Goal: Task Accomplishment & Management: Complete application form

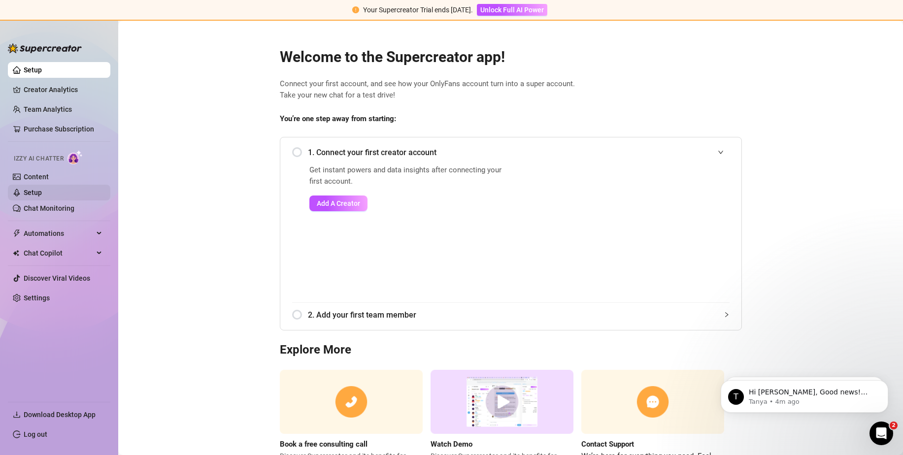
click at [42, 189] on link "Setup" at bounding box center [33, 193] width 18 height 8
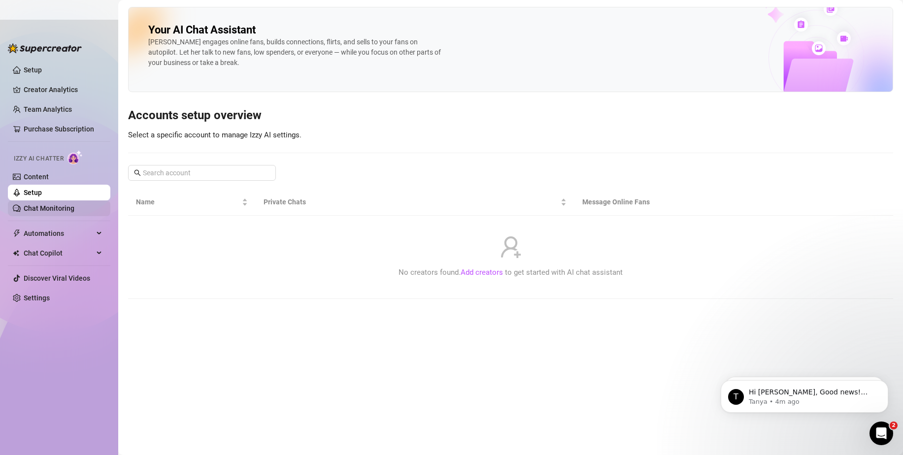
click at [58, 205] on link "Chat Monitoring" at bounding box center [49, 209] width 51 height 8
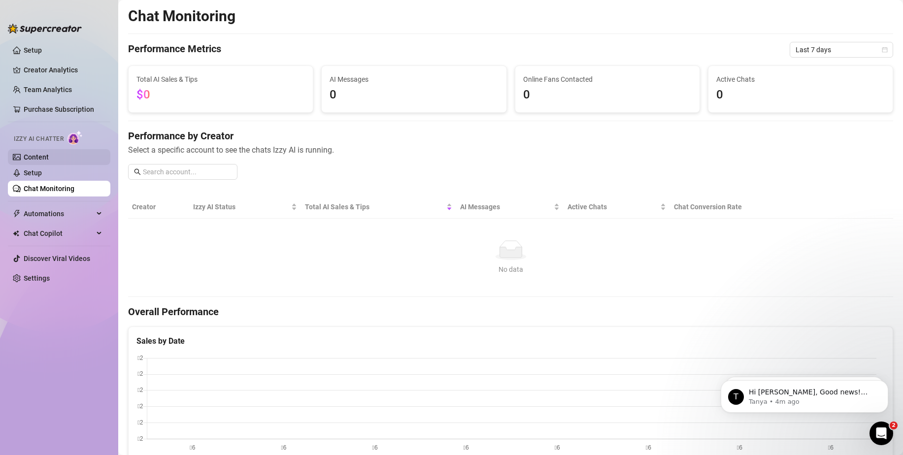
click at [49, 155] on link "Content" at bounding box center [36, 157] width 25 height 8
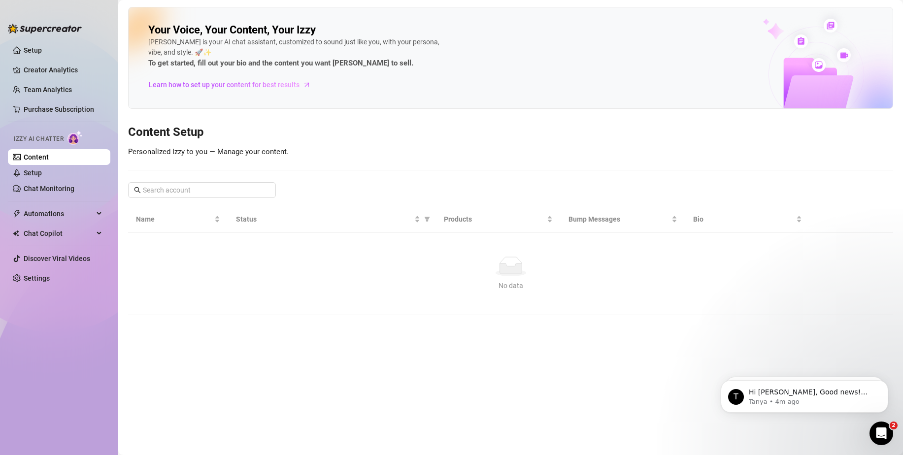
click at [263, 153] on span "Personalized Izzy to you — Manage your content." at bounding box center [208, 151] width 161 height 9
click at [58, 208] on span "Automations" at bounding box center [59, 214] width 70 height 16
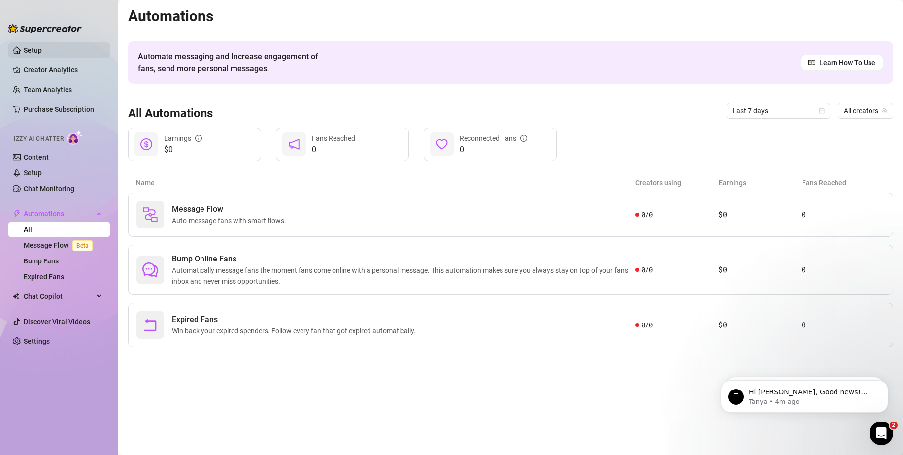
click at [34, 50] on link "Setup" at bounding box center [33, 50] width 18 height 8
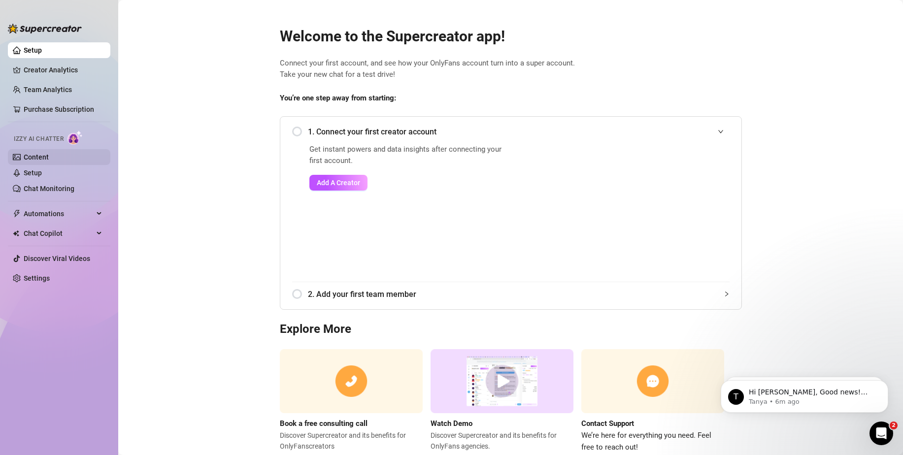
click at [31, 159] on link "Content" at bounding box center [36, 157] width 25 height 8
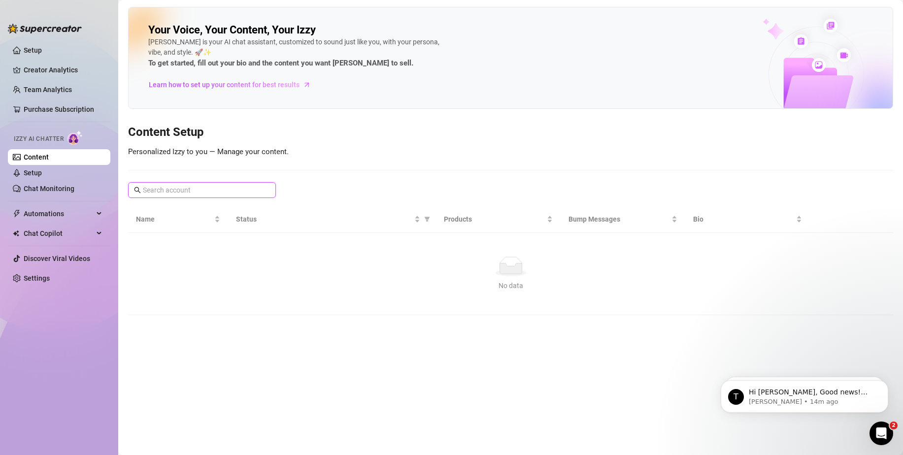
click at [182, 186] on input "text" at bounding box center [202, 190] width 119 height 11
click at [243, 176] on div "Your Voice, Your Content, Your [PERSON_NAME] is your AI chat assistant, customi…" at bounding box center [510, 161] width 765 height 309
click at [92, 242] on ul "Setup Creator Analytics Team Analytics Purchase Subscription Izzy AI Chatter Co…" at bounding box center [59, 240] width 103 height 404
click at [96, 236] on div "Chat Copilot" at bounding box center [59, 234] width 103 height 16
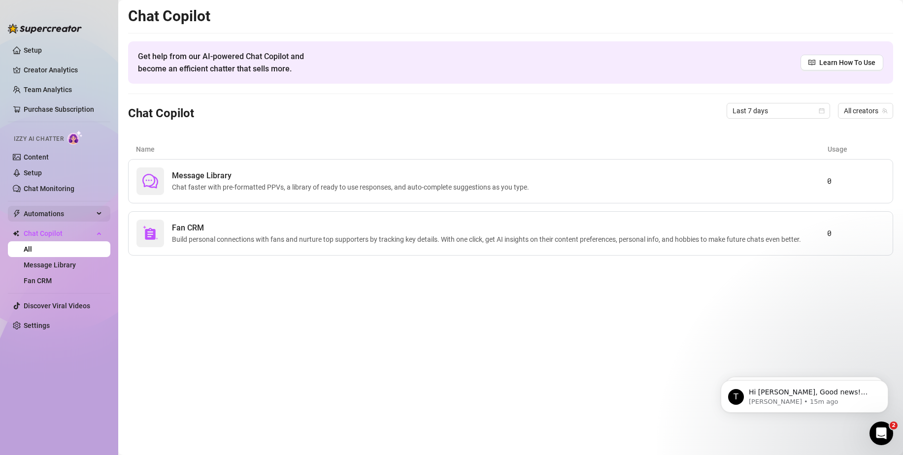
click at [98, 209] on div "Automations" at bounding box center [59, 214] width 103 height 16
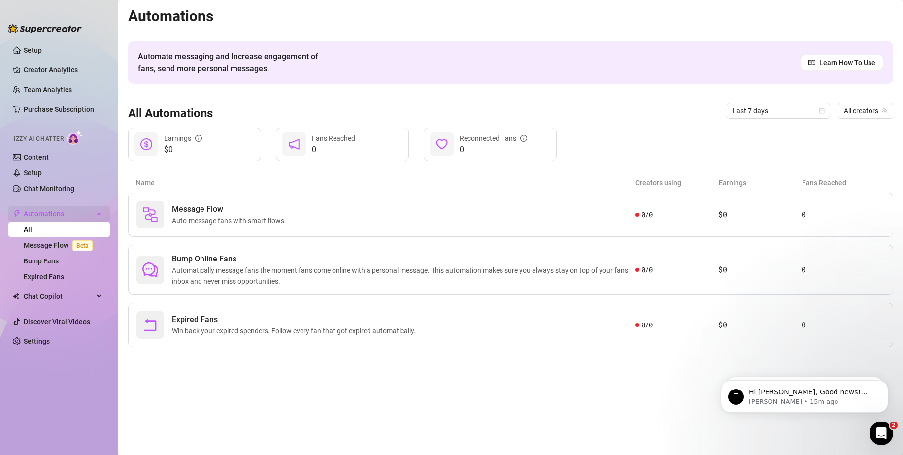
click at [96, 214] on div "Automations" at bounding box center [59, 214] width 103 height 16
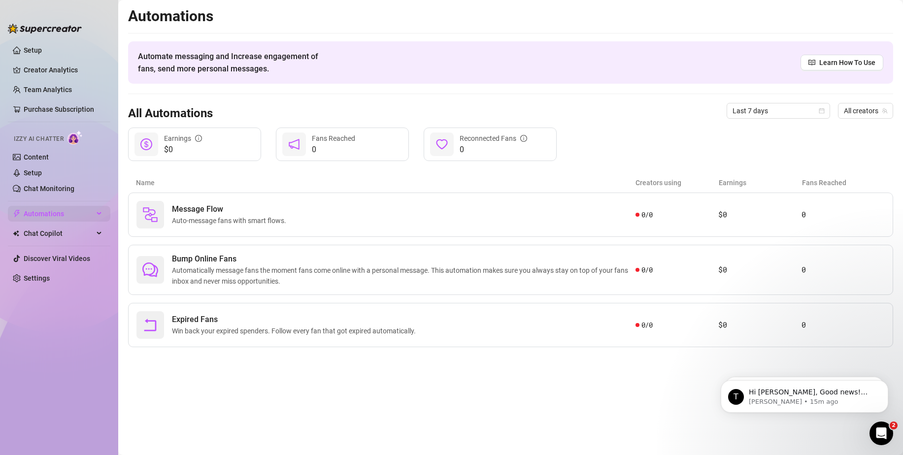
click at [96, 214] on div "Automations" at bounding box center [59, 214] width 103 height 16
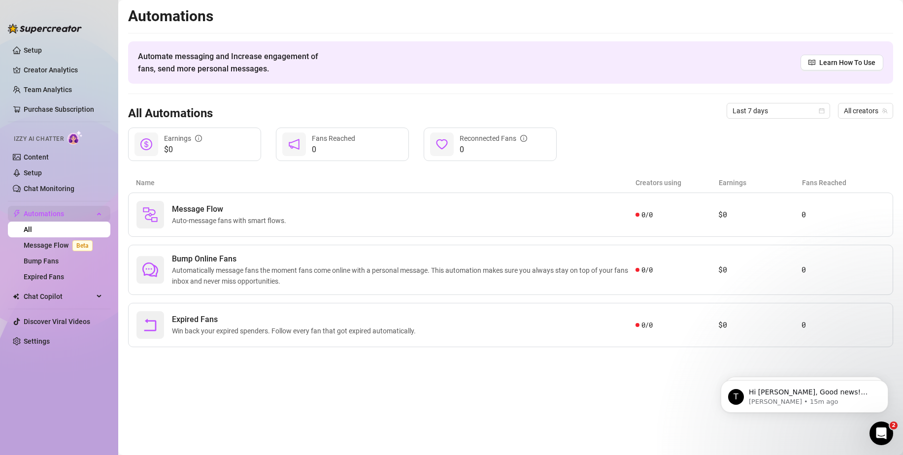
click at [85, 219] on span "Automations" at bounding box center [59, 214] width 70 height 16
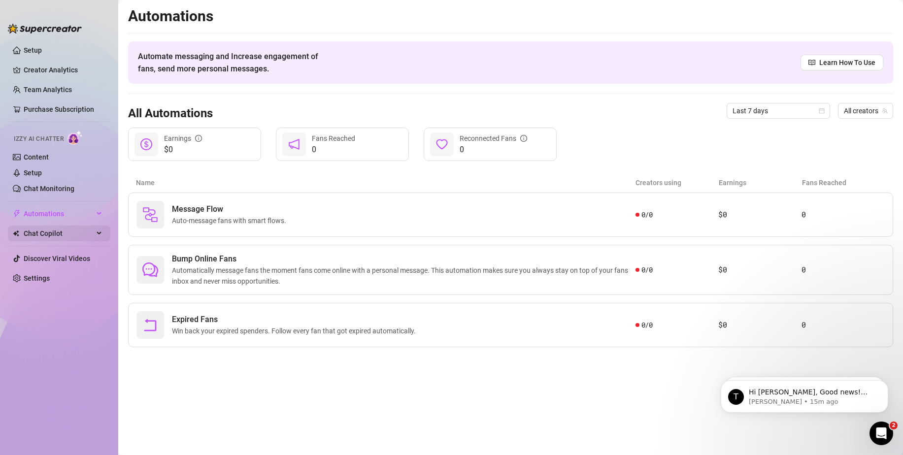
click at [95, 231] on div "Chat Copilot" at bounding box center [59, 234] width 103 height 16
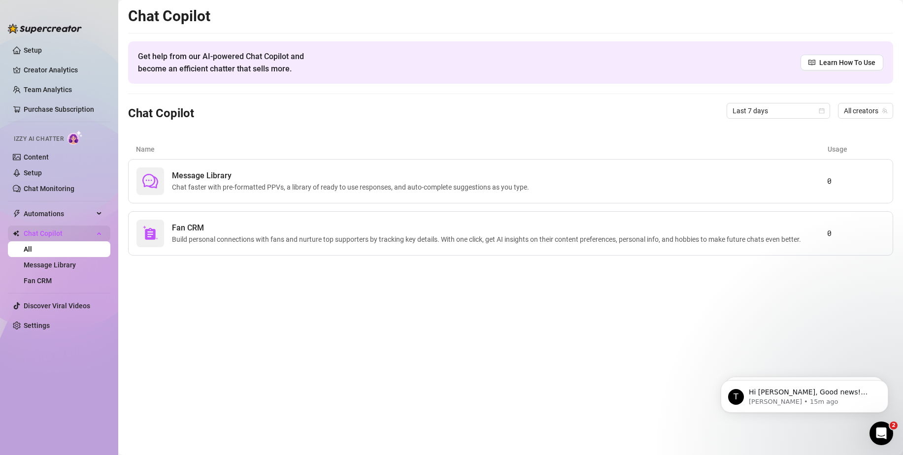
click at [96, 234] on div "Chat Copilot" at bounding box center [59, 234] width 103 height 16
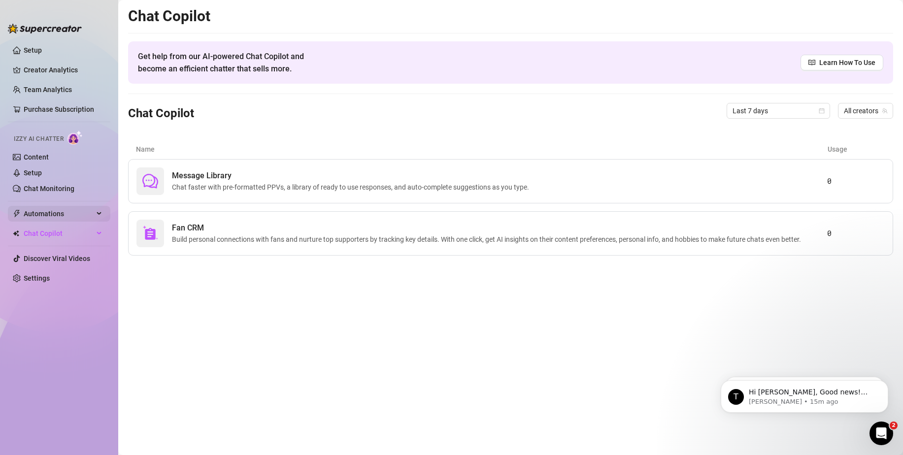
click at [98, 217] on div "Automations" at bounding box center [59, 214] width 103 height 16
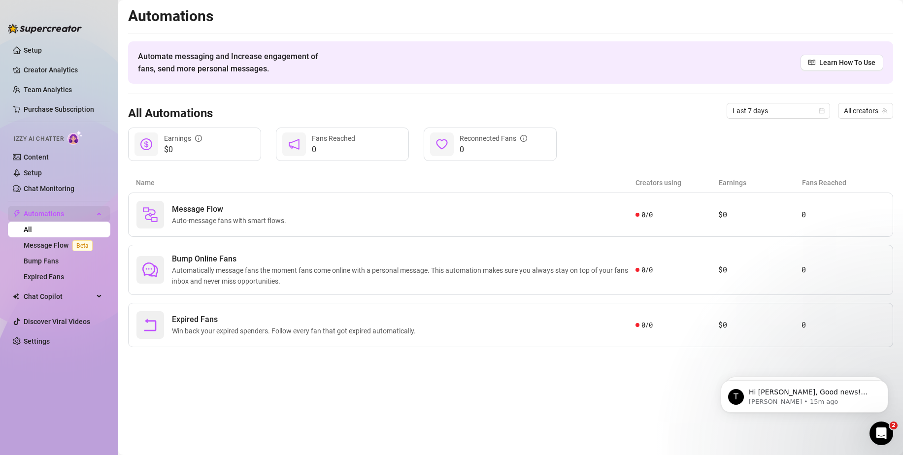
click at [98, 217] on div "Automations" at bounding box center [59, 214] width 103 height 16
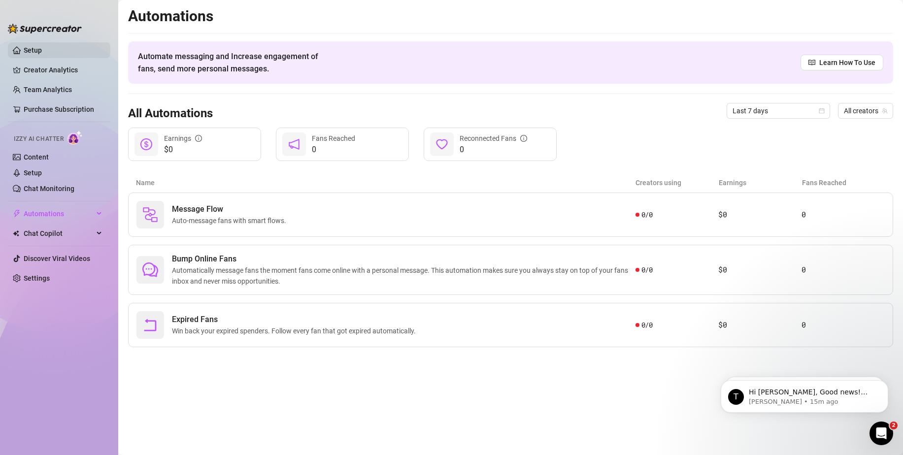
click at [40, 54] on link "Setup" at bounding box center [33, 50] width 18 height 8
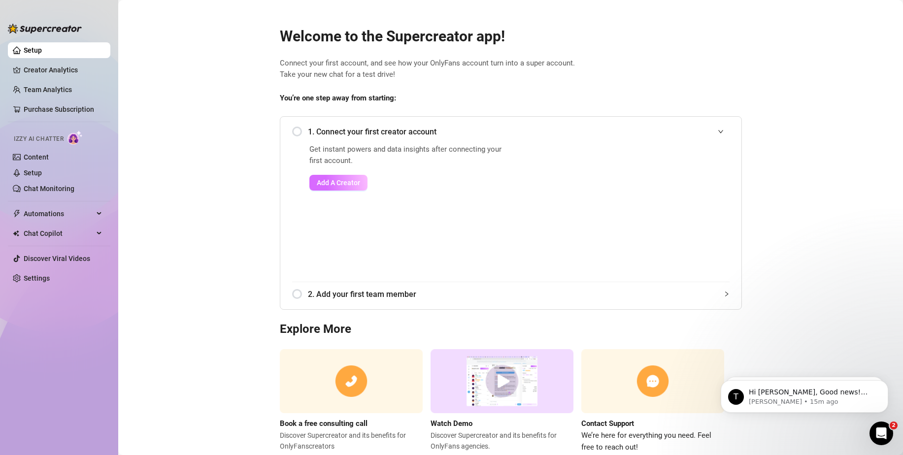
click at [331, 177] on button "Add A Creator" at bounding box center [339, 183] width 58 height 16
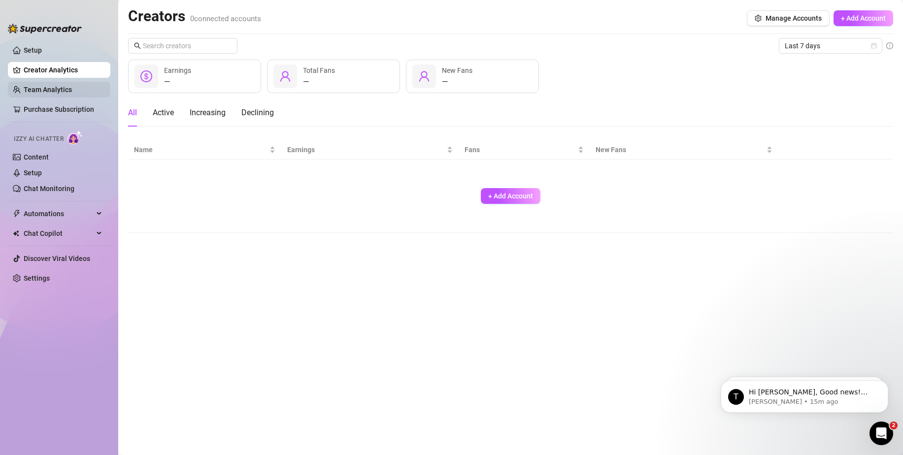
click at [63, 86] on link "Team Analytics" at bounding box center [48, 90] width 48 height 8
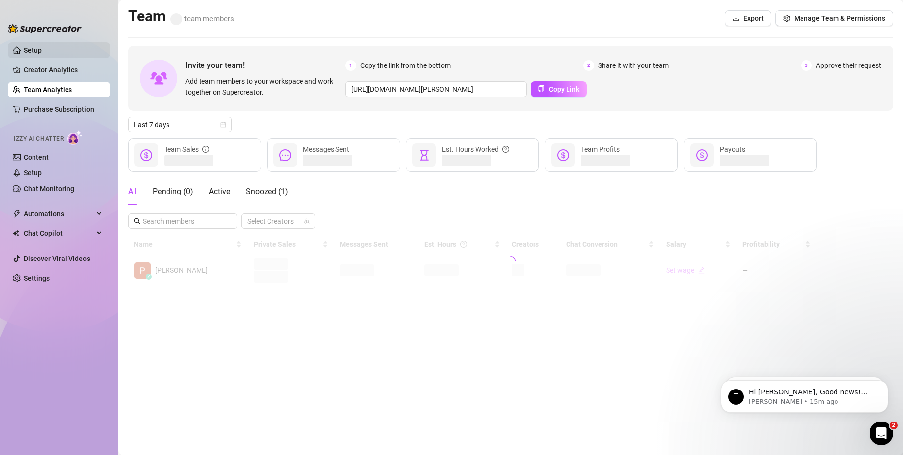
click at [42, 54] on link "Setup" at bounding box center [33, 50] width 18 height 8
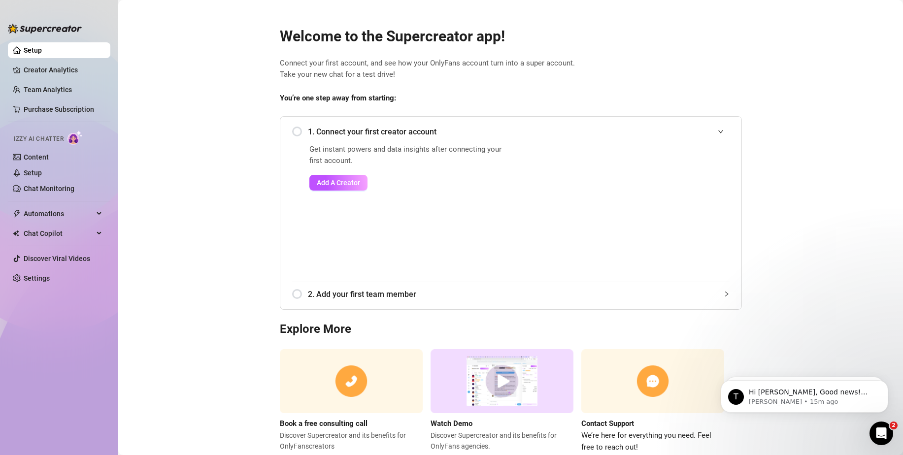
click at [62, 62] on ul "Setup Creator Analytics Team Analytics Purchase Subscription Izzy AI Chatter Co…" at bounding box center [59, 240] width 103 height 404
click at [71, 213] on span "Automations" at bounding box center [59, 214] width 70 height 16
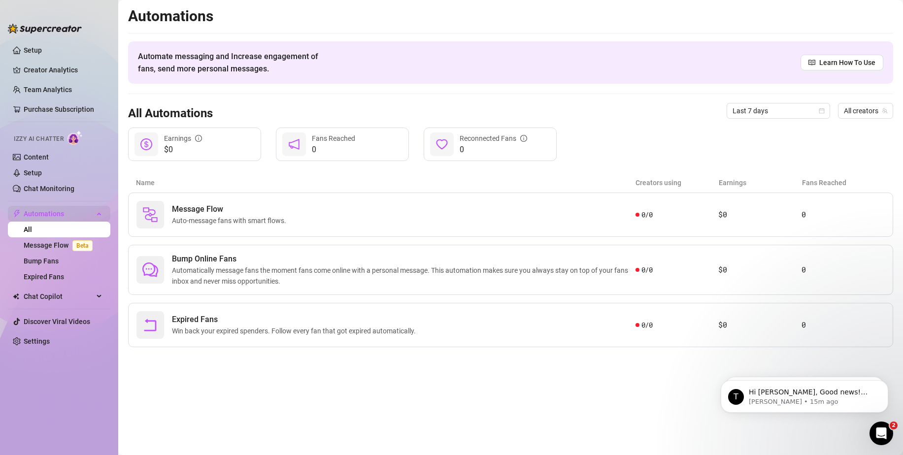
click at [71, 213] on span "Automations" at bounding box center [59, 214] width 70 height 16
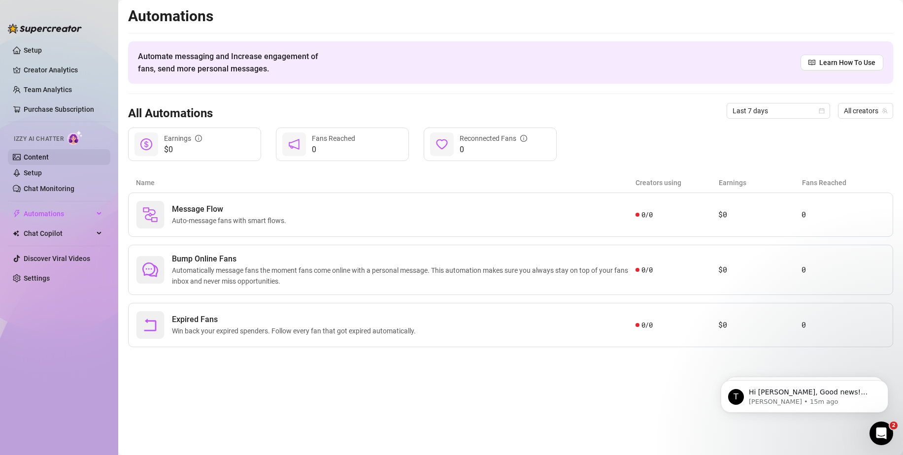
click at [43, 153] on link "Content" at bounding box center [36, 157] width 25 height 8
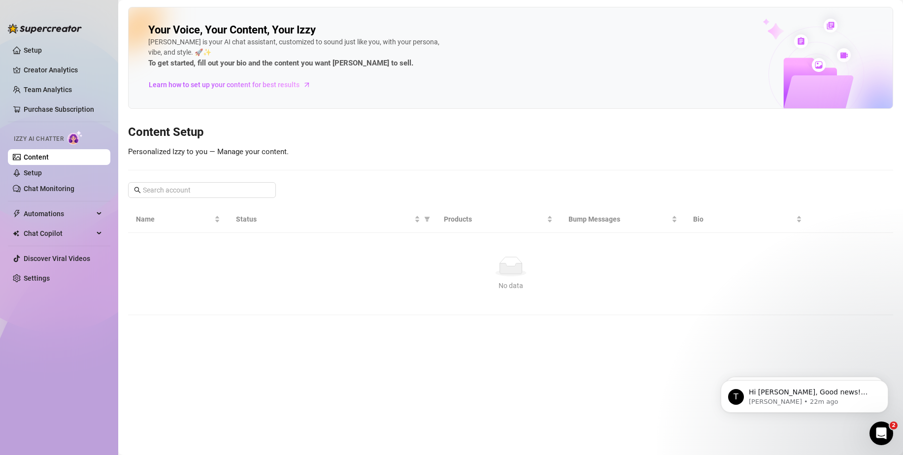
drag, startPoint x: 86, startPoint y: 28, endPoint x: 26, endPoint y: 28, distance: 60.1
click at [26, 28] on div "Setup Creator Analytics Team Analytics Purchase Subscription Izzy AI Chatter Co…" at bounding box center [59, 228] width 103 height 438
click at [28, 19] on div at bounding box center [45, 24] width 74 height 30
drag, startPoint x: 86, startPoint y: 25, endPoint x: 8, endPoint y: 25, distance: 77.9
click at [8, 26] on div "Setup Creator Analytics Team Analytics Purchase Subscription Izzy AI Chatter Co…" at bounding box center [59, 228] width 103 height 438
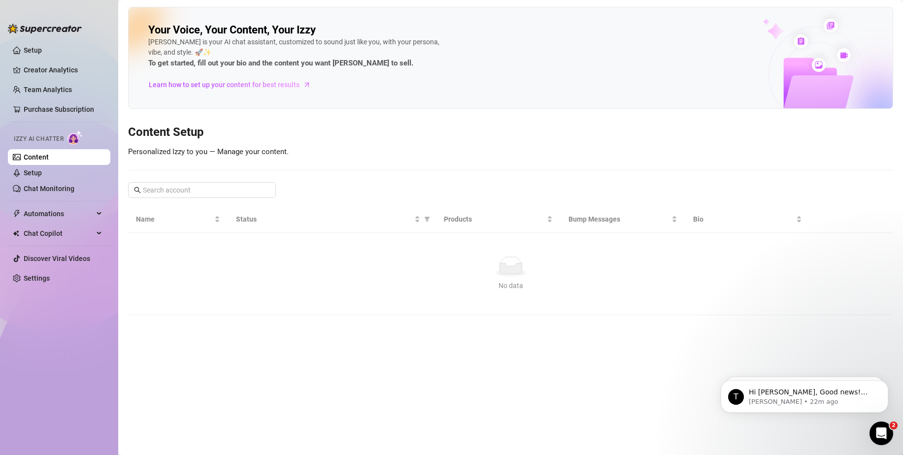
click at [8, 25] on img at bounding box center [45, 29] width 74 height 10
click at [7, 21] on aside "Setup Creator Analytics Team Analytics Purchase Subscription Izzy AI Chatter Co…" at bounding box center [59, 227] width 118 height 455
drag, startPoint x: 12, startPoint y: 7, endPoint x: 31, endPoint y: 30, distance: 29.1
click at [13, 7] on aside "Setup Creator Analytics Team Analytics Purchase Subscription Izzy AI Chatter Co…" at bounding box center [59, 227] width 118 height 455
drag, startPoint x: 58, startPoint y: 32, endPoint x: 20, endPoint y: 32, distance: 38.0
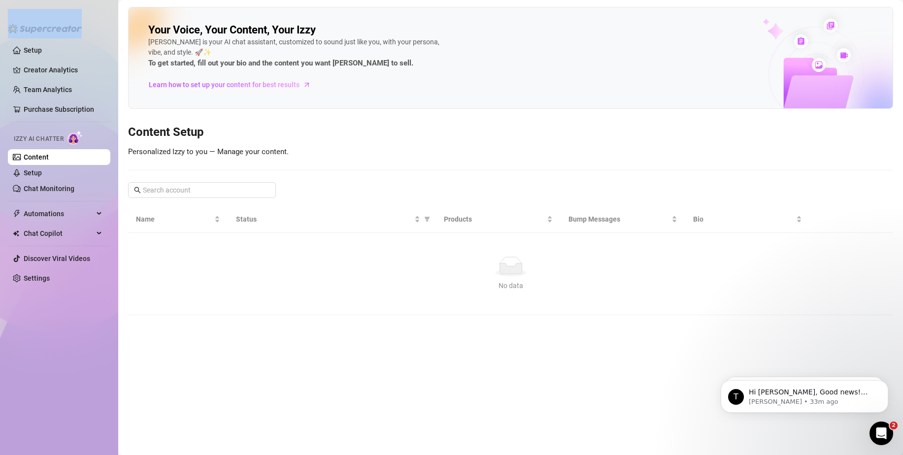
click at [20, 32] on div "Setup Creator Analytics Team Analytics Purchase Subscription Izzy AI Chatter Co…" at bounding box center [59, 228] width 103 height 438
click at [19, 32] on img at bounding box center [45, 29] width 74 height 10
click at [7, 30] on aside "Setup Creator Analytics Team Analytics Purchase Subscription Izzy AI Chatter Co…" at bounding box center [59, 227] width 118 height 455
drag, startPoint x: 9, startPoint y: 23, endPoint x: 80, endPoint y: 25, distance: 71.5
click at [80, 25] on div at bounding box center [45, 24] width 74 height 30
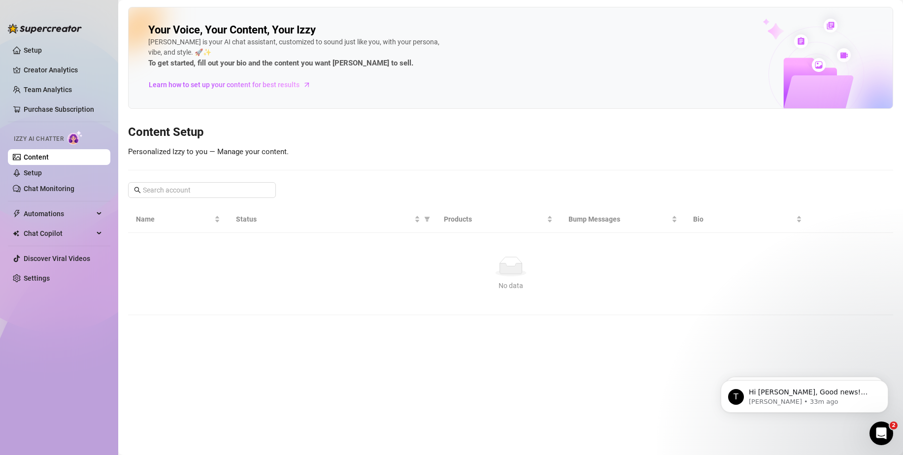
click at [80, 25] on img at bounding box center [45, 29] width 74 height 10
click at [89, 30] on div "Setup Creator Analytics Team Analytics Purchase Subscription Izzy AI Chatter Co…" at bounding box center [59, 228] width 103 height 438
drag, startPoint x: 91, startPoint y: 30, endPoint x: -3, endPoint y: 23, distance: 94.4
click at [0, 23] on html "Setup Creator Analytics Team Analytics Purchase Subscription Izzy AI Chatter Co…" at bounding box center [451, 227] width 903 height 455
drag, startPoint x: 98, startPoint y: 34, endPoint x: 11, endPoint y: 33, distance: 87.3
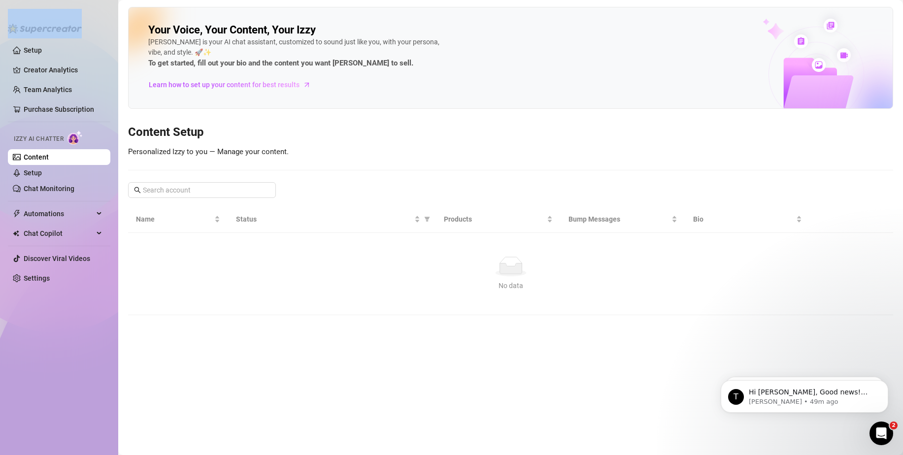
click at [11, 33] on div "Setup Creator Analytics Team Analytics Purchase Subscription Izzy AI Chatter Co…" at bounding box center [59, 228] width 103 height 438
click at [11, 33] on img at bounding box center [45, 29] width 74 height 10
click at [15, 23] on div at bounding box center [45, 24] width 74 height 30
click at [15, 13] on div at bounding box center [45, 24] width 74 height 30
drag, startPoint x: 2, startPoint y: 26, endPoint x: 96, endPoint y: 29, distance: 93.7
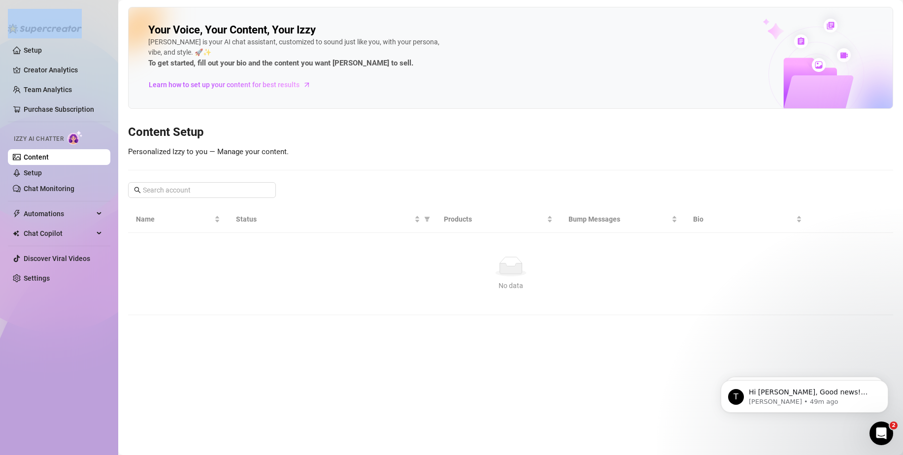
click at [96, 29] on aside "Setup Creator Analytics Team Analytics Purchase Subscription Izzy AI Chatter Co…" at bounding box center [59, 227] width 118 height 455
click at [96, 29] on div "Setup Creator Analytics Team Analytics Purchase Subscription Izzy AI Chatter Co…" at bounding box center [59, 228] width 103 height 438
drag, startPoint x: 16, startPoint y: 18, endPoint x: 13, endPoint y: 26, distance: 8.0
click at [13, 26] on div "Setup Creator Analytics Team Analytics Purchase Subscription Izzy AI Chatter Co…" at bounding box center [59, 228] width 103 height 438
click at [13, 26] on img at bounding box center [45, 29] width 74 height 10
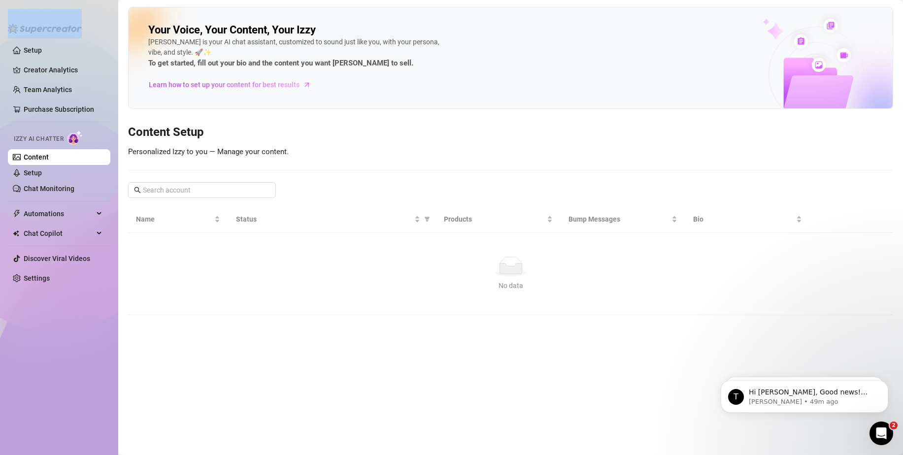
click at [6, 25] on aside "Setup Creator Analytics Team Analytics Purchase Subscription Izzy AI Chatter Co…" at bounding box center [59, 227] width 118 height 455
click at [4, 22] on aside "Setup Creator Analytics Team Analytics Purchase Subscription Izzy AI Chatter Co…" at bounding box center [59, 227] width 118 height 455
drag, startPoint x: 4, startPoint y: 22, endPoint x: 78, endPoint y: 29, distance: 73.7
click at [78, 29] on aside "Setup Creator Analytics Team Analytics Purchase Subscription Izzy AI Chatter Co…" at bounding box center [59, 227] width 118 height 455
click at [78, 29] on img at bounding box center [45, 29] width 74 height 10
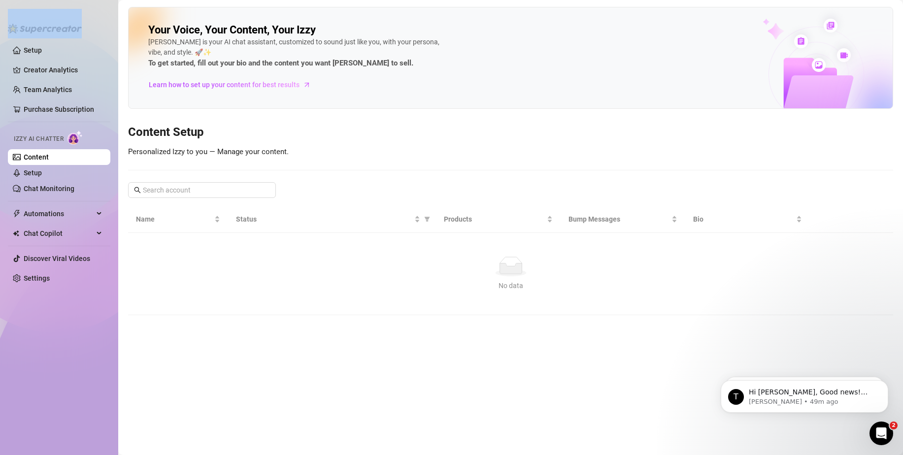
click at [98, 26] on div "Setup Creator Analytics Team Analytics Purchase Subscription Izzy AI Chatter Co…" at bounding box center [59, 228] width 103 height 438
click at [104, 23] on div "Setup Creator Analytics Team Analytics Purchase Subscription Izzy AI Chatter Co…" at bounding box center [59, 228] width 103 height 438
click at [103, 22] on div "Setup Creator Analytics Team Analytics Purchase Subscription Izzy AI Chatter Co…" at bounding box center [59, 228] width 103 height 438
click at [104, 9] on div "Setup Creator Analytics Team Analytics Purchase Subscription Izzy AI Chatter Co…" at bounding box center [59, 228] width 103 height 438
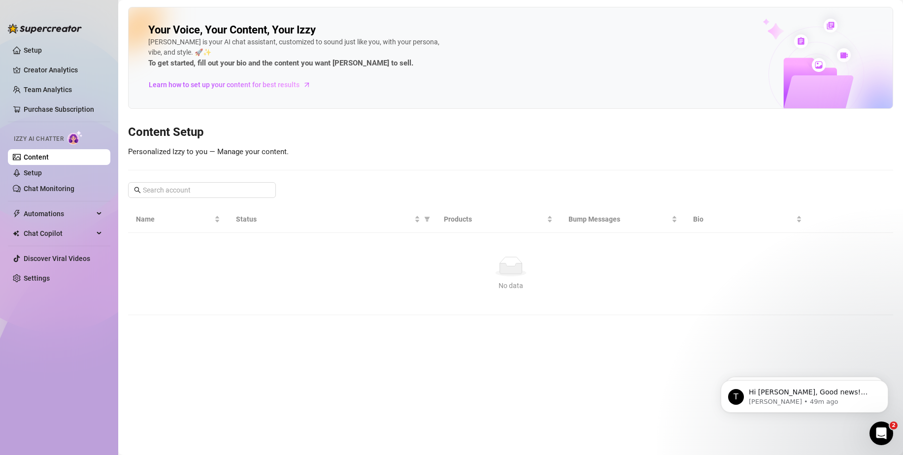
drag, startPoint x: 95, startPoint y: 40, endPoint x: 9, endPoint y: 25, distance: 86.6
click at [9, 25] on div "Setup Creator Analytics Team Analytics Purchase Subscription Izzy AI Chatter Co…" at bounding box center [59, 228] width 103 height 438
click at [9, 25] on img at bounding box center [45, 29] width 74 height 10
click at [42, 50] on link "Setup" at bounding box center [33, 50] width 18 height 8
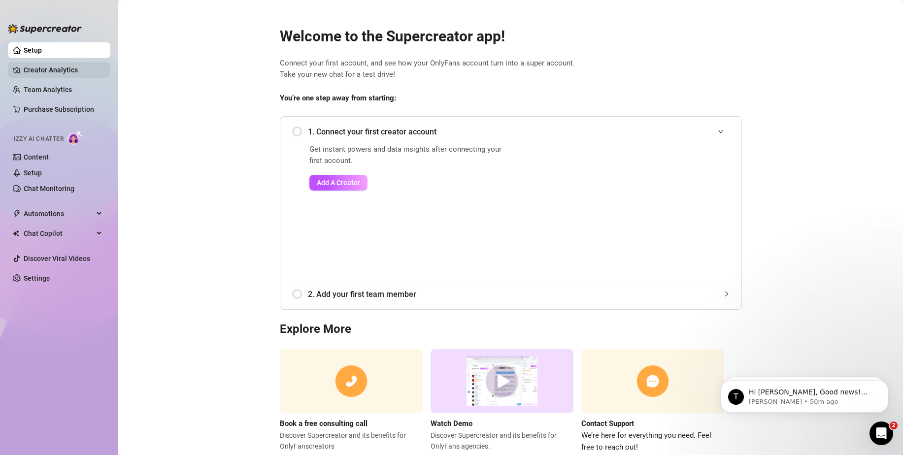
click at [63, 62] on link "Creator Analytics" at bounding box center [63, 70] width 79 height 16
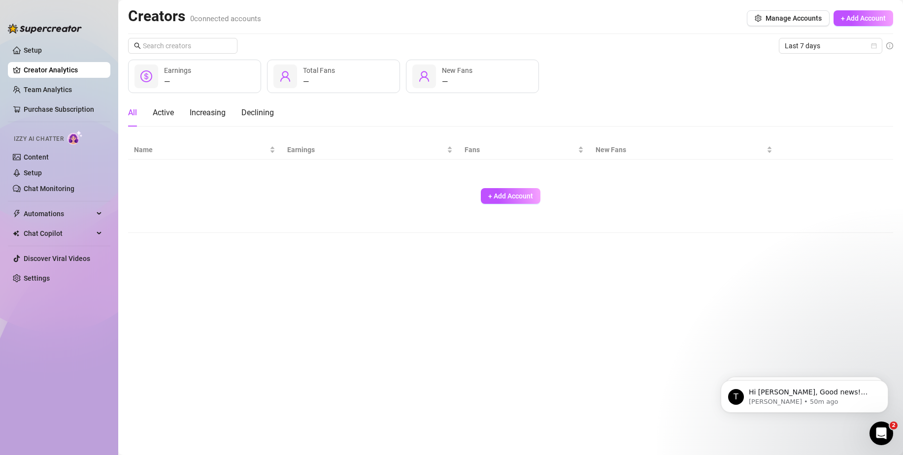
click at [545, 198] on div "+ Add Account" at bounding box center [511, 196] width 754 height 65
click at [526, 198] on span "+ Add Account" at bounding box center [510, 196] width 45 height 8
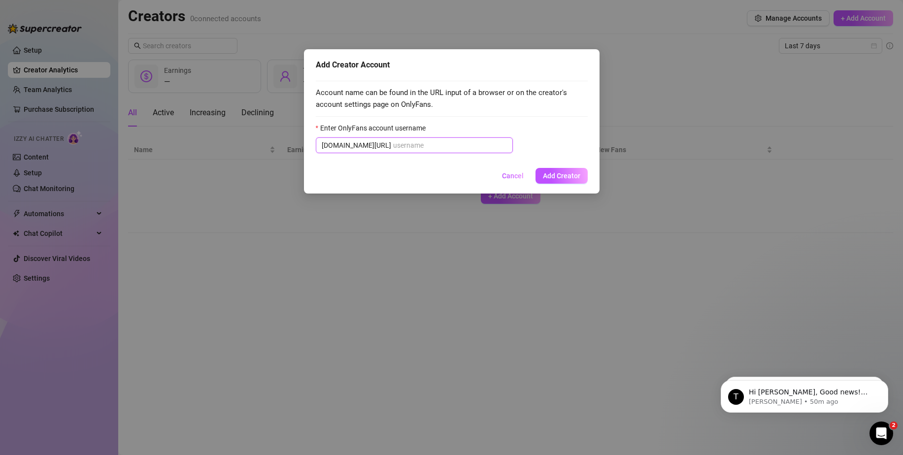
drag, startPoint x: 372, startPoint y: 145, endPoint x: 408, endPoint y: 145, distance: 36.0
click at [409, 145] on input "Enter OnlyFans account username" at bounding box center [450, 145] width 114 height 11
drag, startPoint x: 408, startPoint y: 145, endPoint x: 309, endPoint y: 140, distance: 98.7
click at [302, 140] on div "Add Creator Account Account name can be found in the URL input of a browser or …" at bounding box center [451, 227] width 903 height 455
drag, startPoint x: 318, startPoint y: 65, endPoint x: 409, endPoint y: 69, distance: 91.3
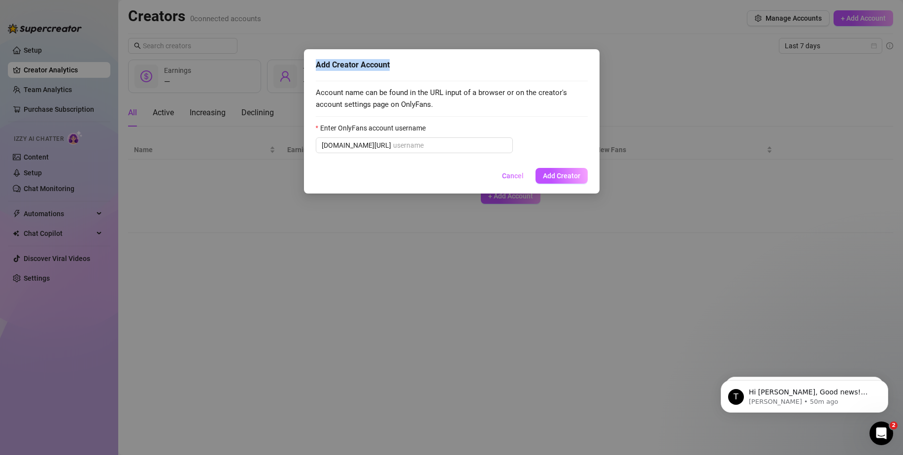
click at [409, 69] on div "Add Creator Account Account name can be found in the URL input of a browser or …" at bounding box center [452, 121] width 296 height 144
click at [409, 69] on div "Add Creator Account" at bounding box center [452, 65] width 272 height 12
click at [409, 139] on span "[DOMAIN_NAME][URL]" at bounding box center [414, 146] width 197 height 16
click at [513, 176] on span "Cancel" at bounding box center [513, 176] width 22 height 8
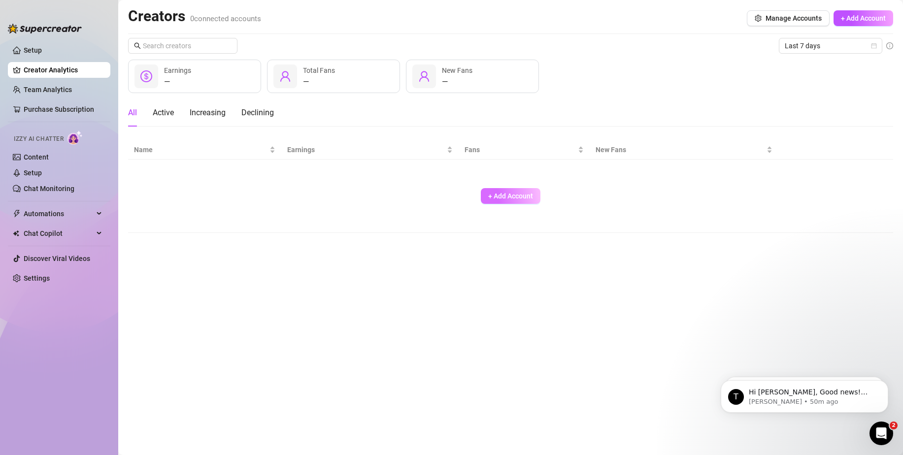
click at [511, 202] on button "+ Add Account" at bounding box center [511, 196] width 60 height 16
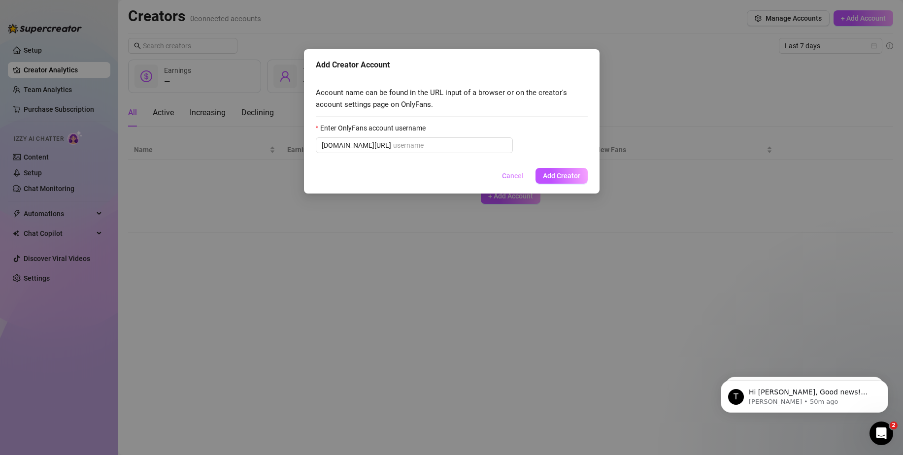
click at [510, 175] on span "Cancel" at bounding box center [513, 176] width 22 height 8
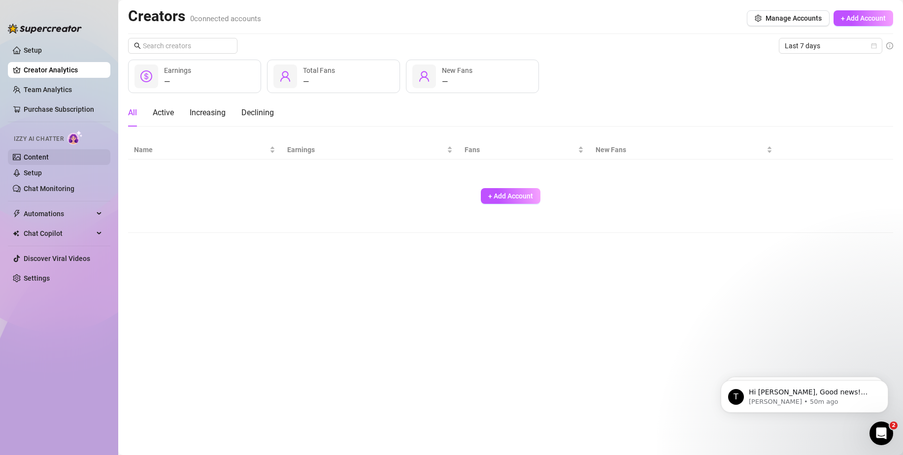
click at [33, 161] on link "Content" at bounding box center [36, 157] width 25 height 8
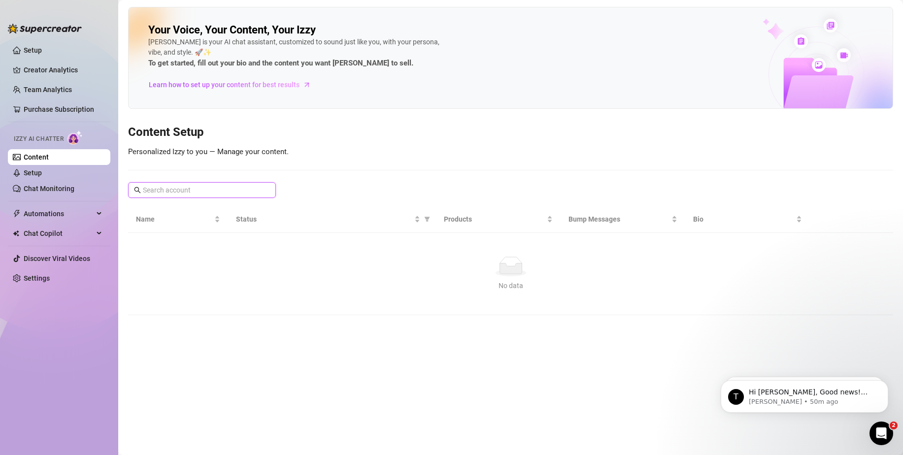
click at [214, 187] on input "text" at bounding box center [202, 190] width 119 height 11
click at [279, 239] on td "No data No data" at bounding box center [510, 274] width 765 height 82
click at [91, 230] on span "Chat Copilot" at bounding box center [59, 234] width 70 height 16
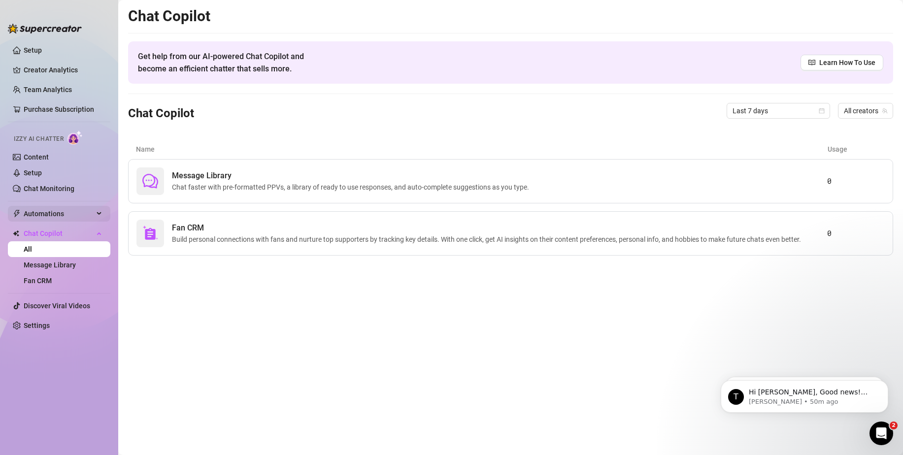
click at [96, 213] on div "Automations" at bounding box center [59, 214] width 103 height 16
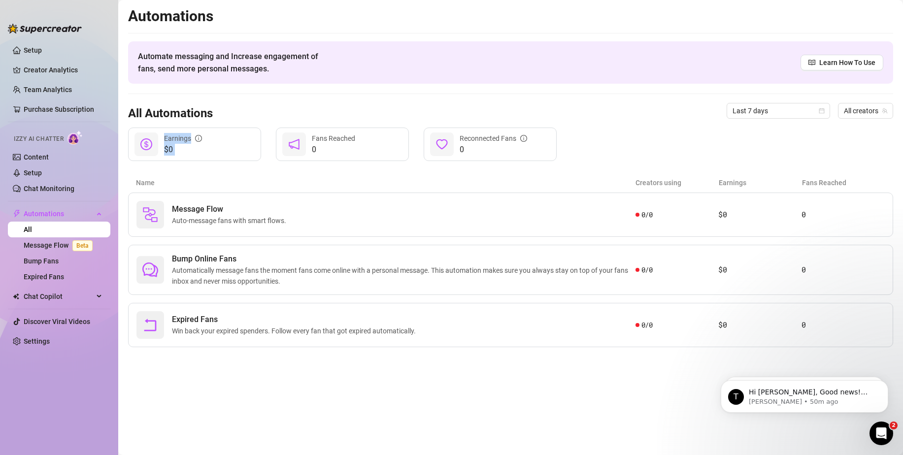
drag, startPoint x: 167, startPoint y: 140, endPoint x: 227, endPoint y: 143, distance: 59.7
click at [227, 143] on div "$0 Earnings" at bounding box center [194, 145] width 133 height 34
click at [225, 144] on div "$0 Earnings" at bounding box center [194, 145] width 133 height 34
drag, startPoint x: 184, startPoint y: 146, endPoint x: 168, endPoint y: 136, distance: 19.7
click at [167, 136] on div "$0 Earnings" at bounding box center [183, 144] width 38 height 23
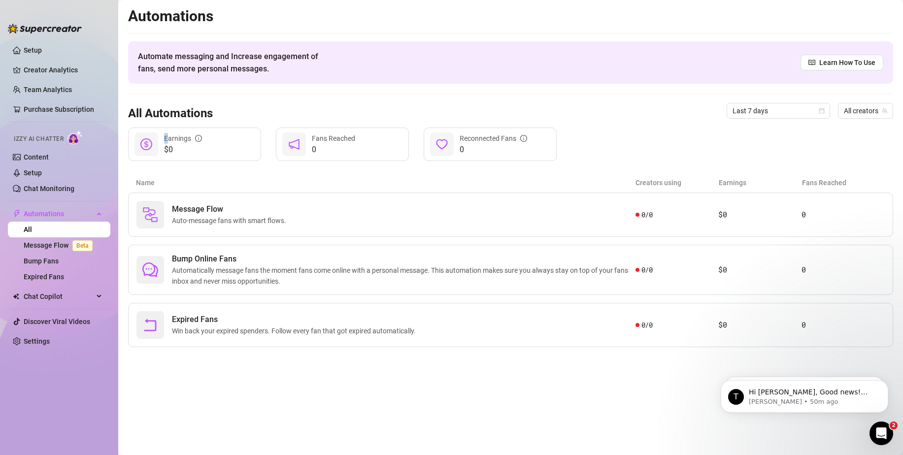
click at [168, 136] on div "Earnings" at bounding box center [183, 138] width 38 height 11
click at [165, 136] on div "Earnings" at bounding box center [183, 138] width 38 height 11
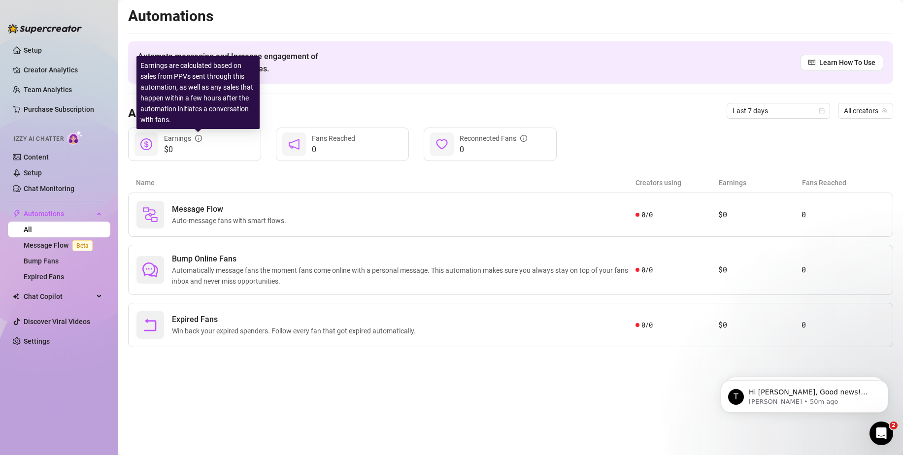
drag, startPoint x: 165, startPoint y: 137, endPoint x: 200, endPoint y: 149, distance: 37.1
click at [200, 149] on div "$0 Earnings" at bounding box center [194, 145] width 133 height 34
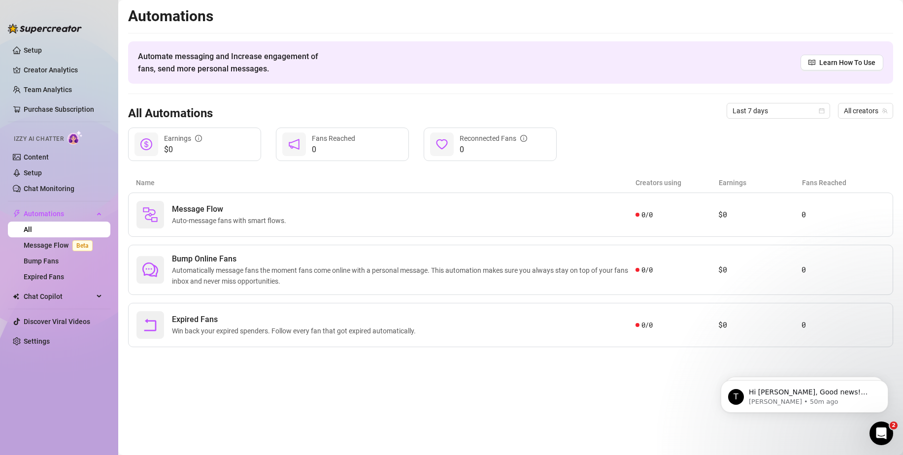
click at [200, 149] on span "$0" at bounding box center [183, 150] width 38 height 12
drag, startPoint x: 186, startPoint y: 148, endPoint x: 168, endPoint y: 132, distance: 24.8
click at [168, 132] on div "$0 Earnings" at bounding box center [194, 145] width 133 height 34
click at [43, 242] on link "Message Flow Beta" at bounding box center [60, 246] width 73 height 8
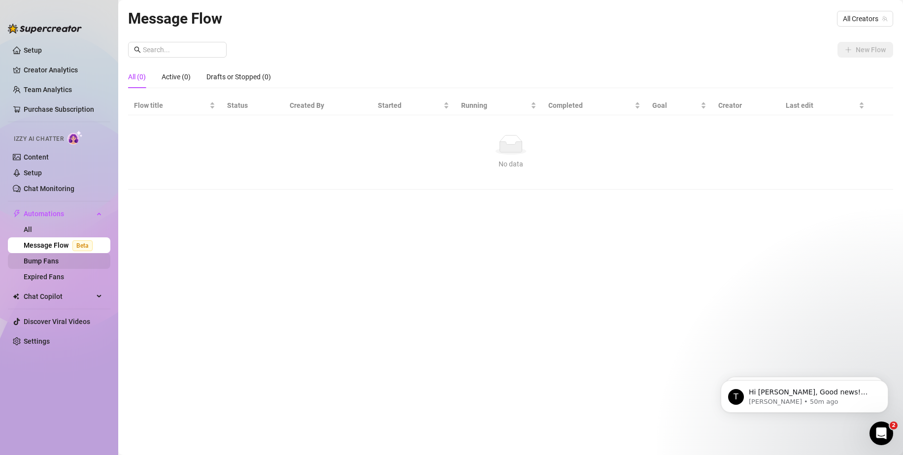
click at [59, 258] on link "Bump Fans" at bounding box center [41, 261] width 35 height 8
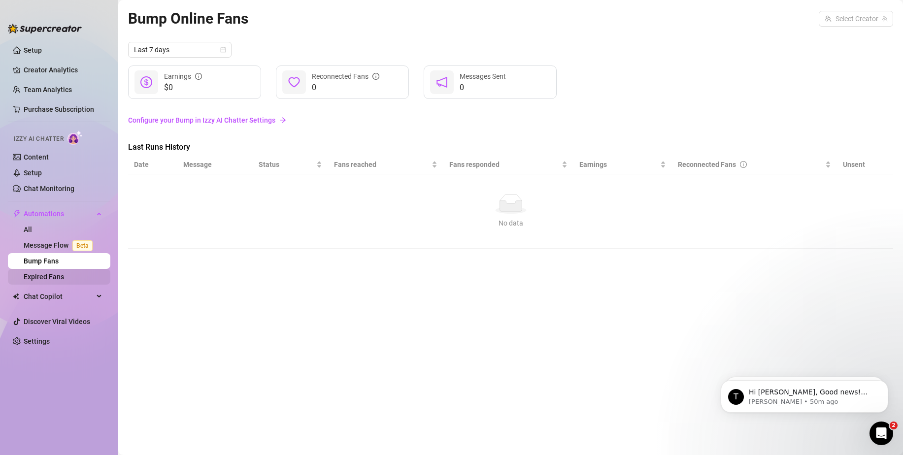
click at [64, 273] on link "Expired Fans" at bounding box center [44, 277] width 40 height 8
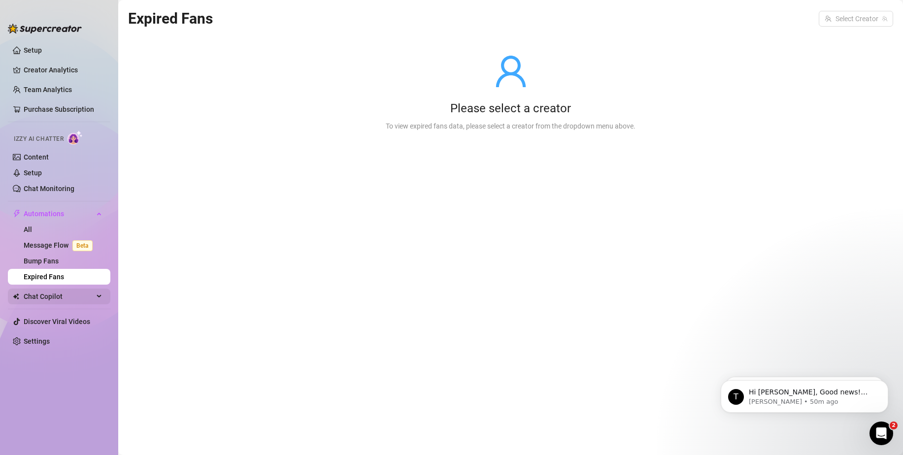
click at [87, 294] on span "Chat Copilot" at bounding box center [59, 297] width 70 height 16
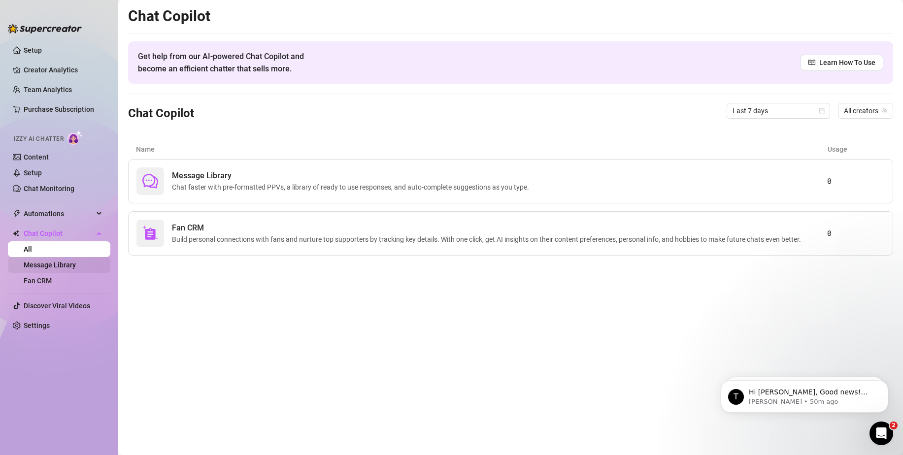
click at [71, 261] on link "Message Library" at bounding box center [50, 265] width 52 height 8
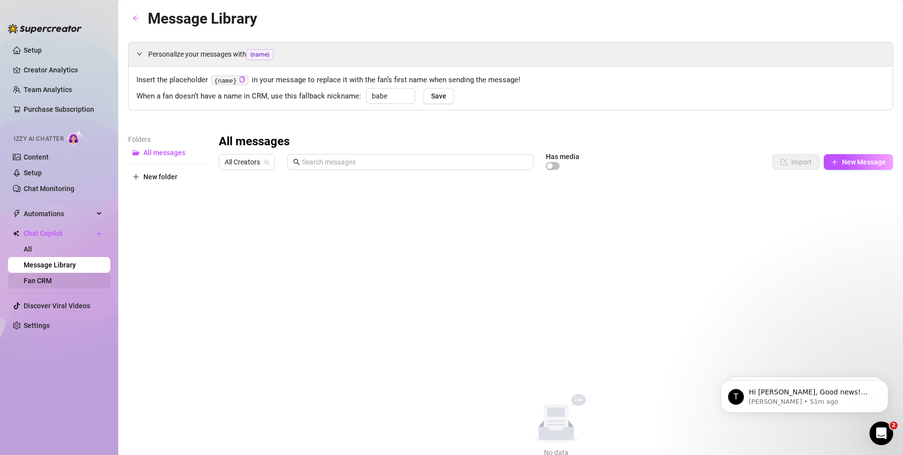
click at [52, 277] on link "Fan CRM" at bounding box center [38, 281] width 28 height 8
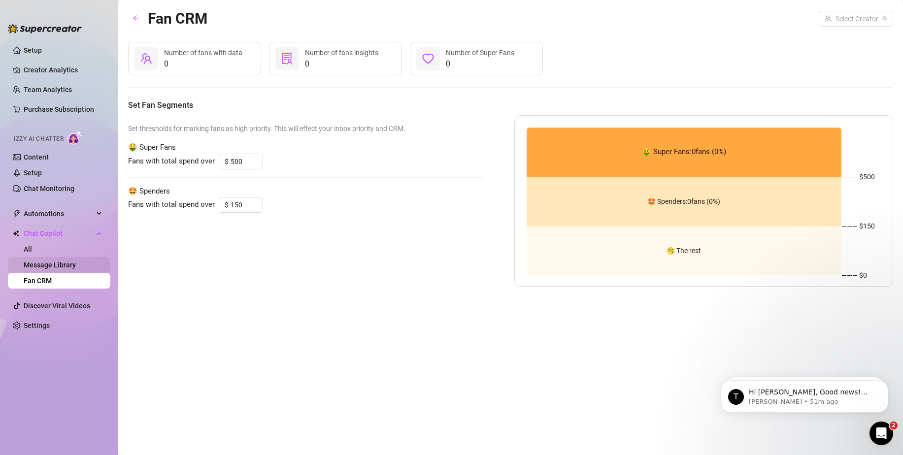
click at [60, 266] on link "Message Library" at bounding box center [50, 265] width 52 height 8
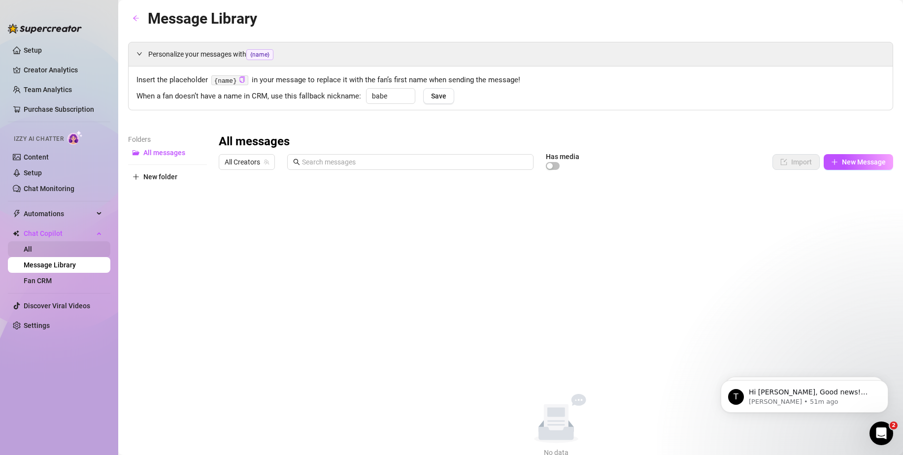
click at [32, 253] on link "All" at bounding box center [28, 249] width 8 height 8
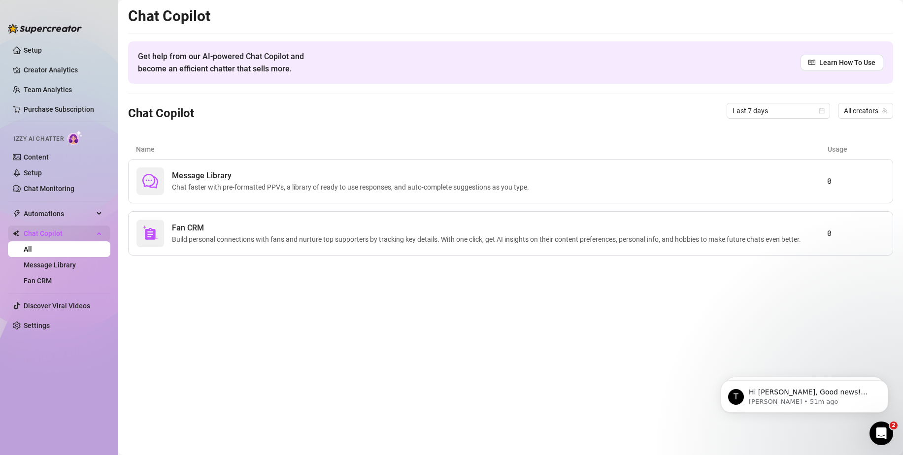
click at [57, 231] on span "Chat Copilot" at bounding box center [59, 234] width 70 height 16
click at [45, 263] on link "Message Library" at bounding box center [50, 265] width 52 height 8
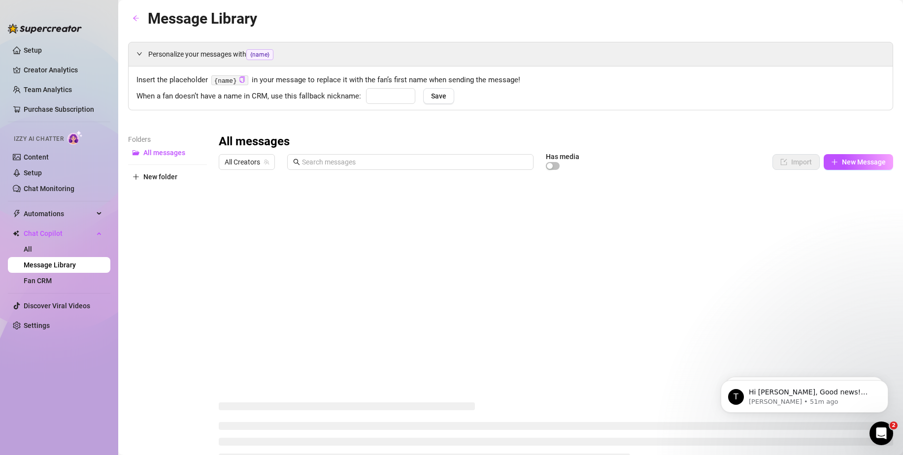
type input "babe"
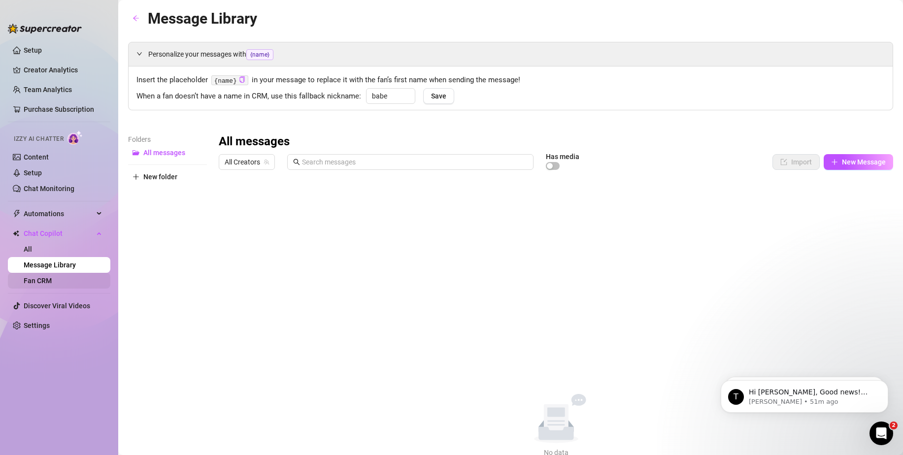
click at [52, 281] on link "Fan CRM" at bounding box center [38, 281] width 28 height 8
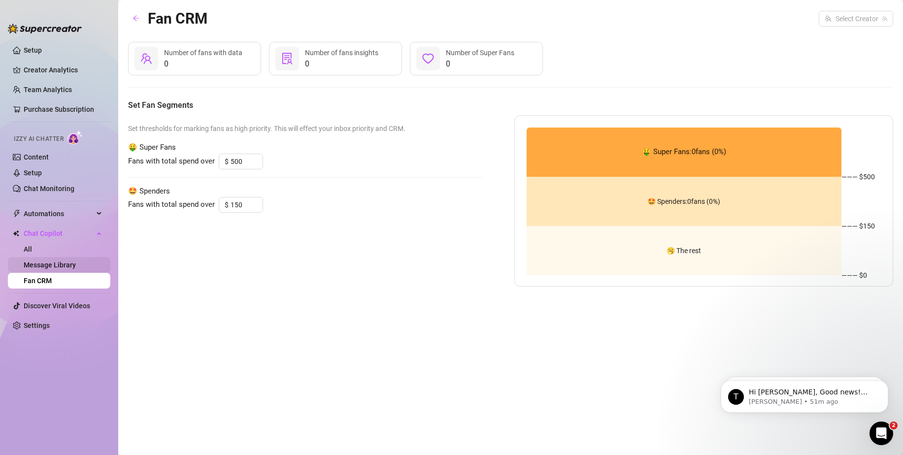
click at [48, 261] on link "Message Library" at bounding box center [50, 265] width 52 height 8
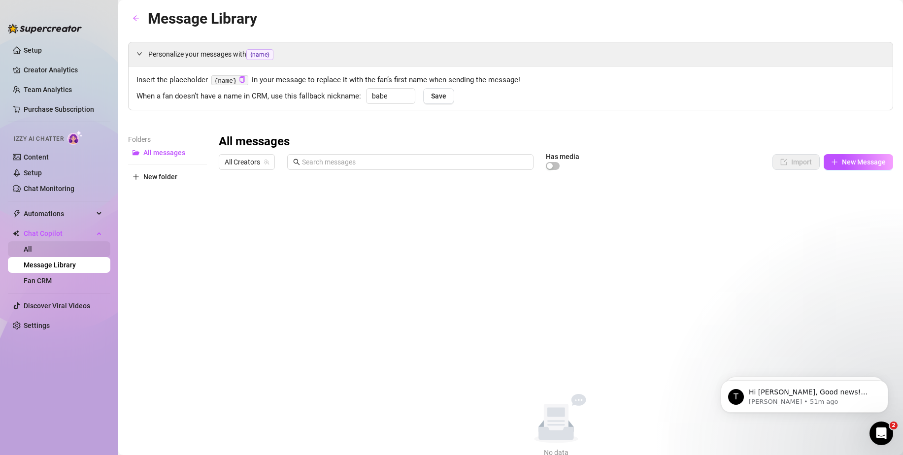
click at [32, 248] on link "All" at bounding box center [28, 249] width 8 height 8
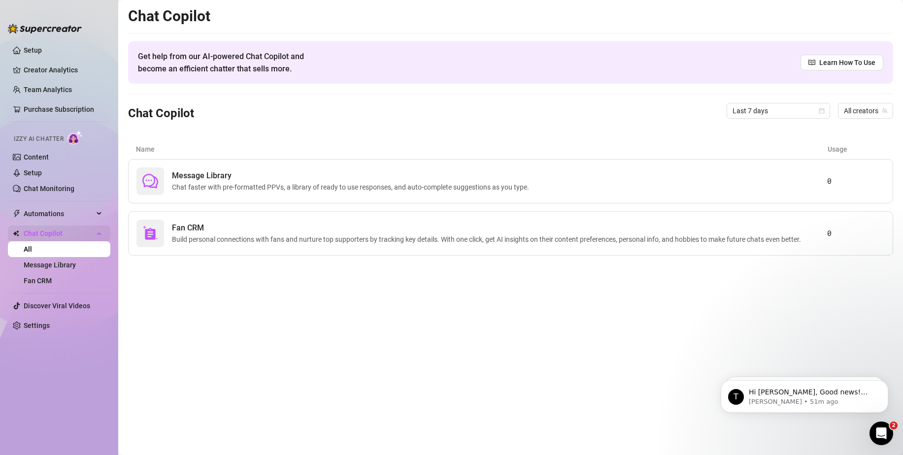
click at [87, 230] on span "Chat Copilot" at bounding box center [59, 234] width 70 height 16
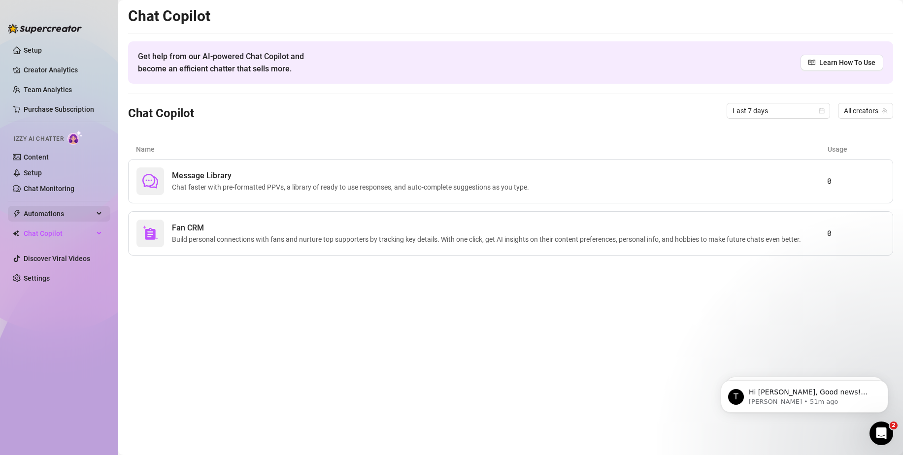
click at [101, 214] on div "Automations" at bounding box center [59, 214] width 103 height 16
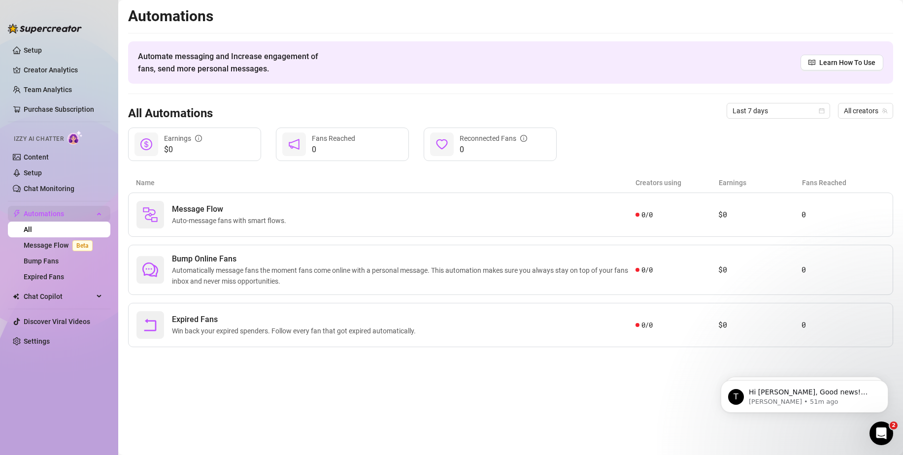
click at [95, 214] on div "Automations" at bounding box center [59, 214] width 103 height 16
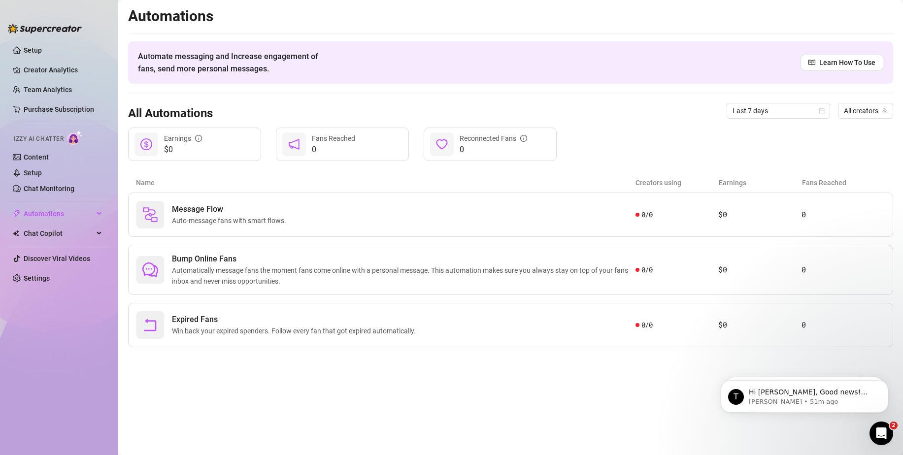
click at [66, 33] on img at bounding box center [45, 29] width 74 height 10
click at [40, 47] on link "Setup" at bounding box center [33, 50] width 18 height 8
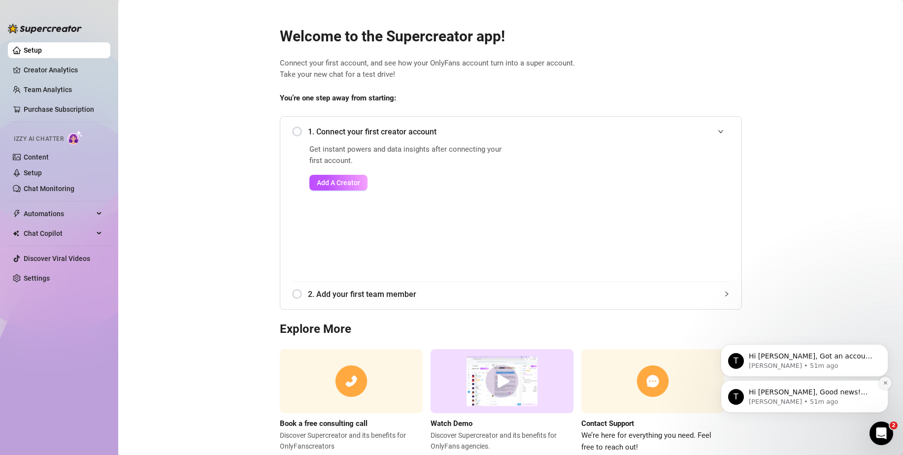
click at [881, 383] on button "Dismiss notification" at bounding box center [885, 383] width 13 height 13
click at [260, 137] on main "Welcome to the Supercreator app! Connect your first account, and see how your O…" at bounding box center [510, 241] width 785 height 483
click at [292, 130] on div "1. Connect your first creator account" at bounding box center [511, 132] width 438 height 24
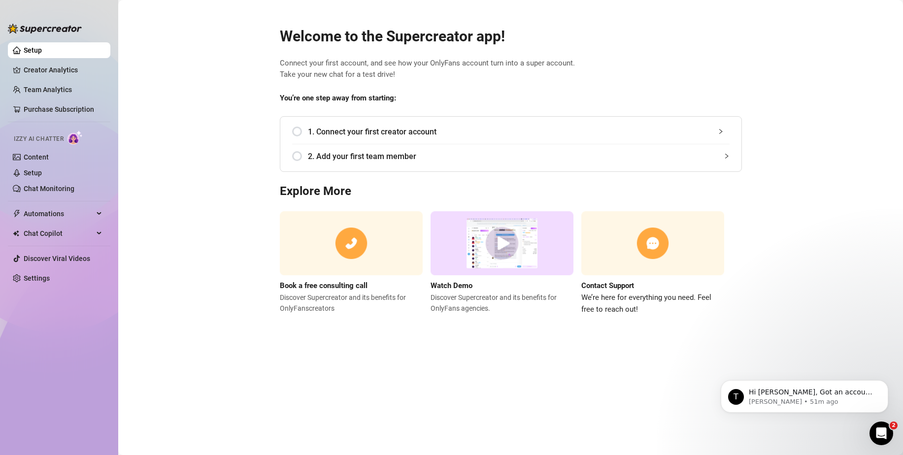
click at [300, 130] on div "1. Connect your first creator account" at bounding box center [511, 132] width 438 height 24
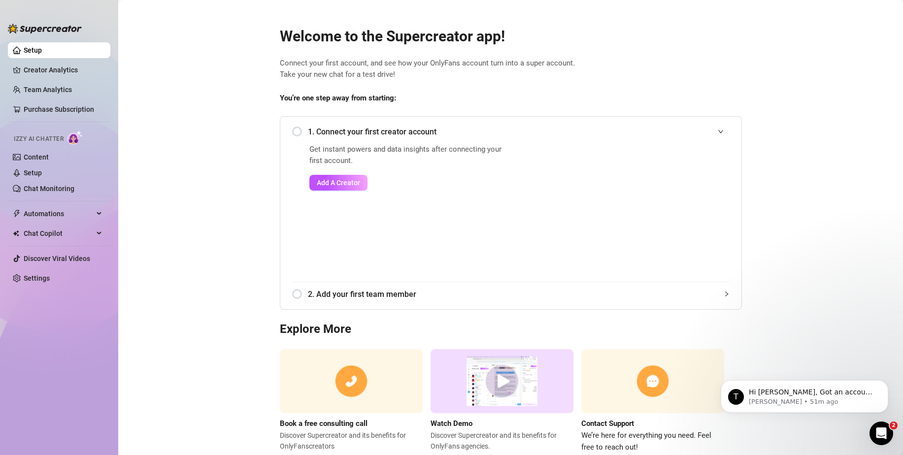
click at [375, 291] on span "2. Add your first team member" at bounding box center [519, 294] width 422 height 12
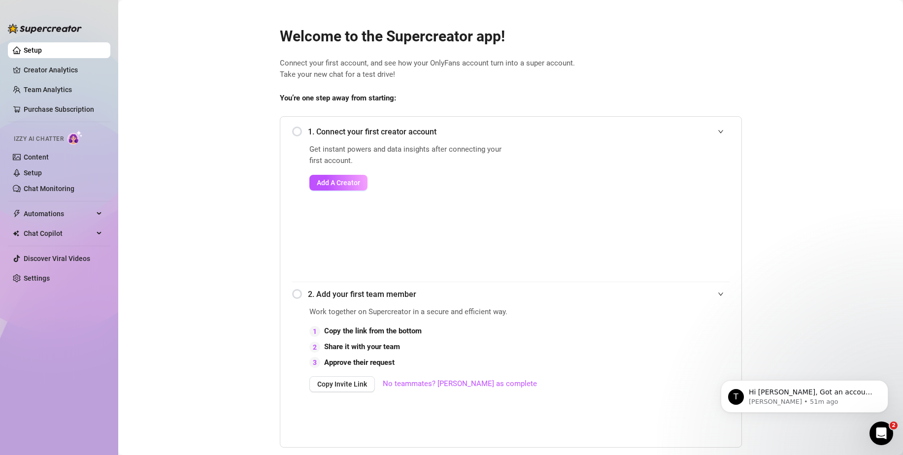
click at [374, 290] on span "2. Add your first team member" at bounding box center [519, 294] width 422 height 12
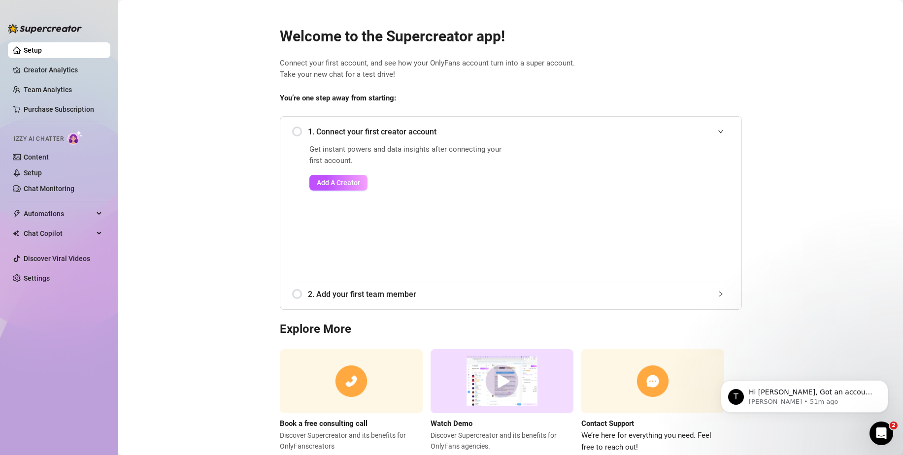
click at [391, 129] on span "1. Connect your first creator account" at bounding box center [519, 132] width 422 height 12
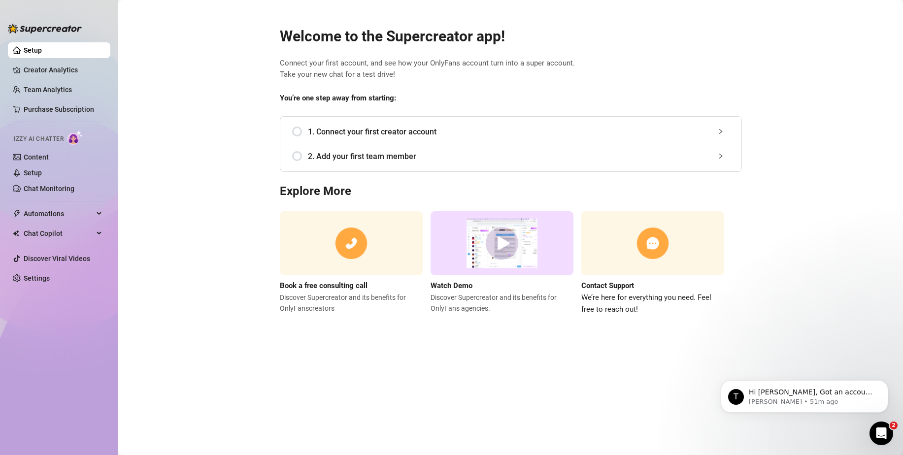
click at [337, 132] on span "1. Connect your first creator account" at bounding box center [519, 132] width 422 height 12
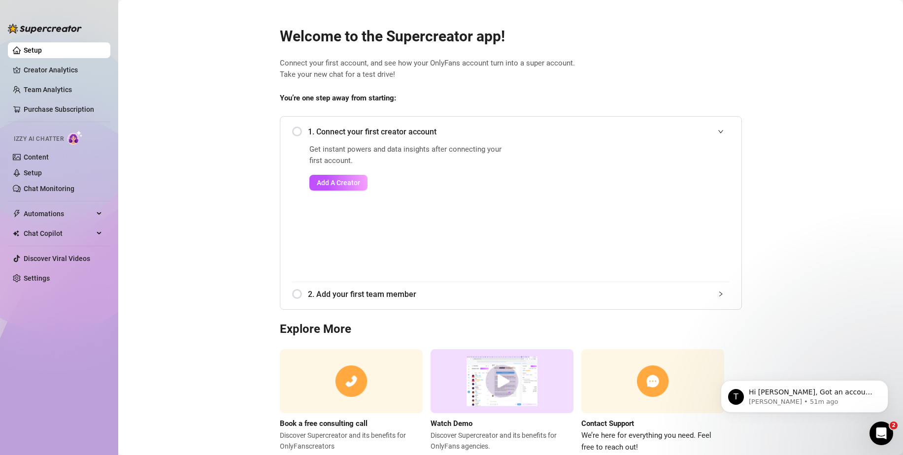
click at [344, 124] on div "1. Connect your first creator account" at bounding box center [511, 132] width 438 height 24
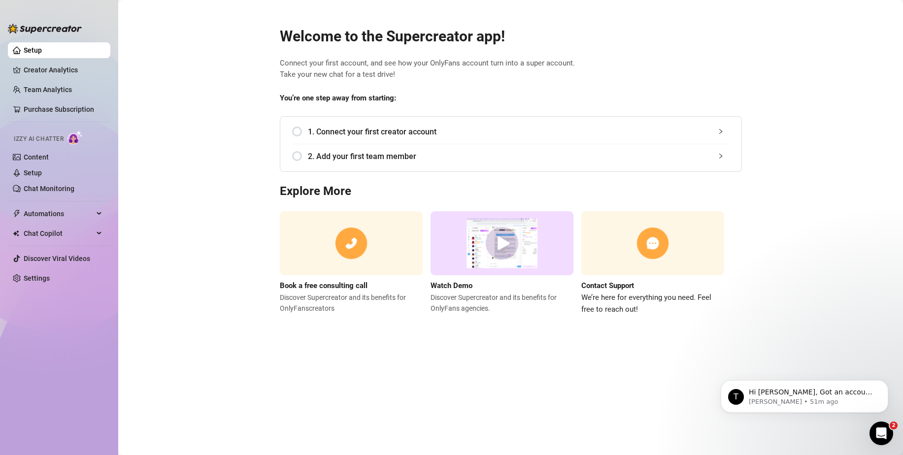
click at [365, 168] on div "2. Add your first team member" at bounding box center [511, 156] width 438 height 24
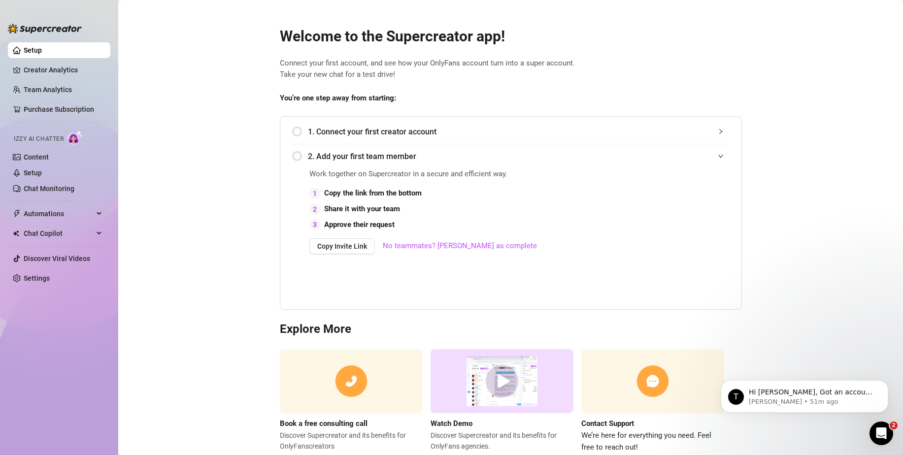
click at [365, 165] on div "2. Add your first team member" at bounding box center [511, 156] width 438 height 24
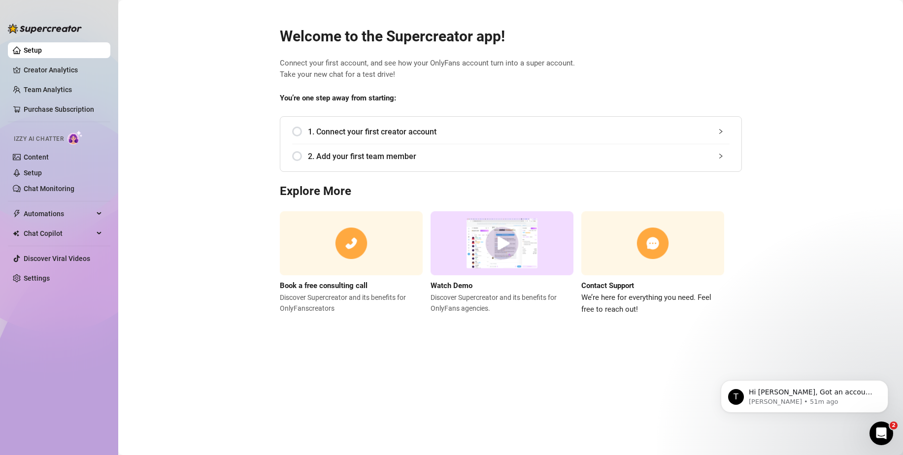
click at [361, 138] on div "1. Connect your first creator account" at bounding box center [511, 132] width 438 height 24
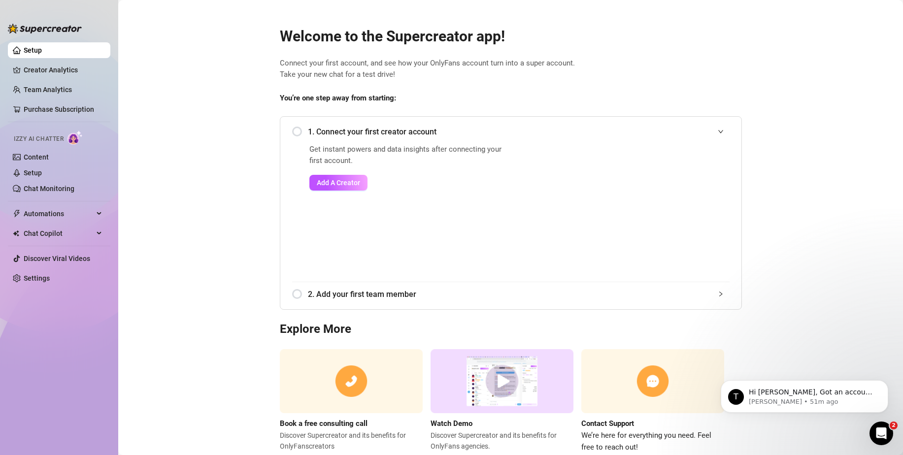
click at [361, 138] on div "1. Connect your first creator account" at bounding box center [511, 132] width 438 height 24
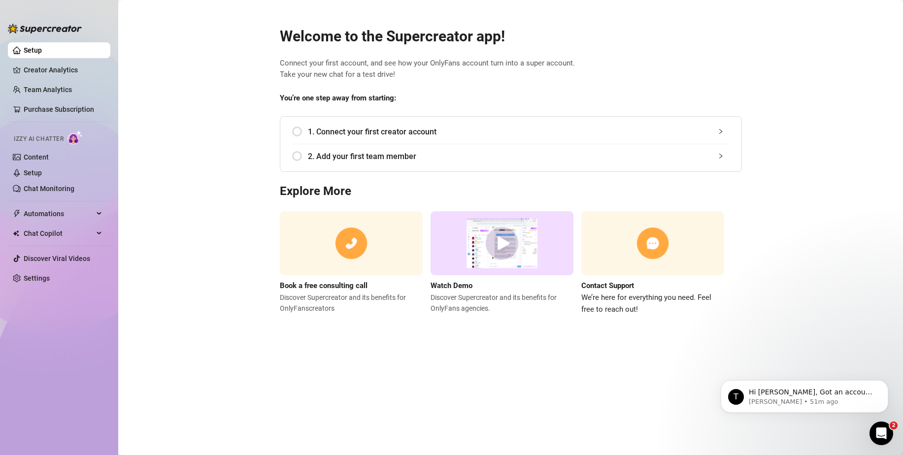
click at [369, 138] on div "1. Connect your first creator account" at bounding box center [511, 132] width 438 height 24
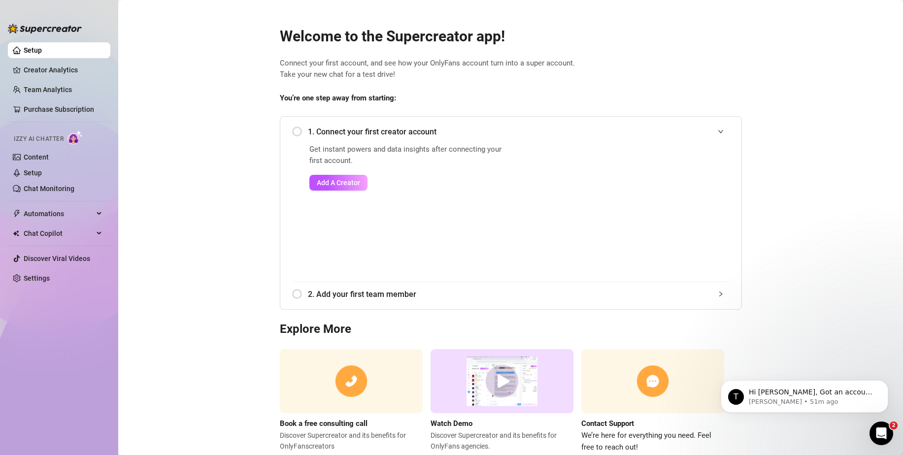
click at [369, 138] on div "1. Connect your first creator account" at bounding box center [511, 132] width 438 height 24
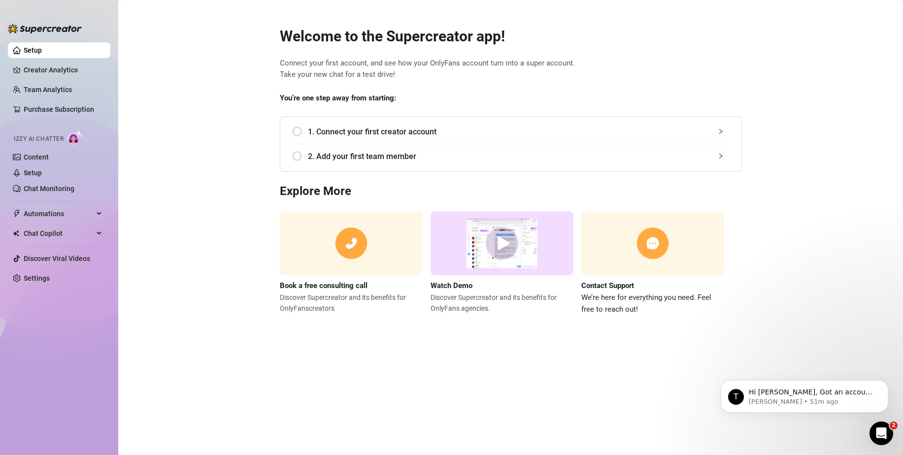
click at [367, 138] on div "1. Connect your first creator account" at bounding box center [511, 132] width 438 height 24
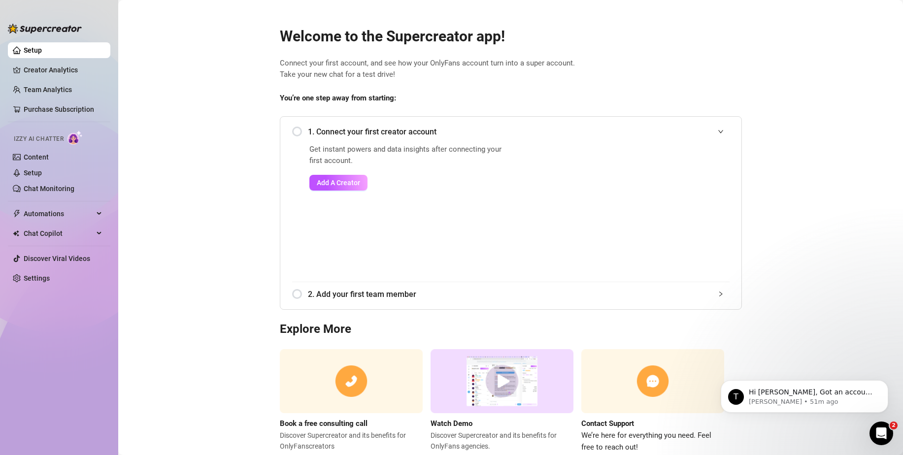
click at [367, 138] on div "1. Connect your first creator account" at bounding box center [511, 132] width 438 height 24
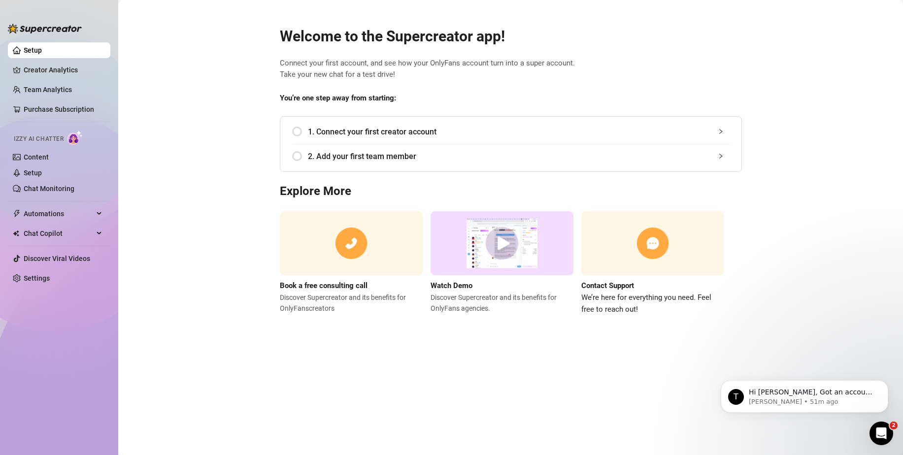
click at [301, 132] on div "1. Connect your first creator account" at bounding box center [511, 132] width 438 height 24
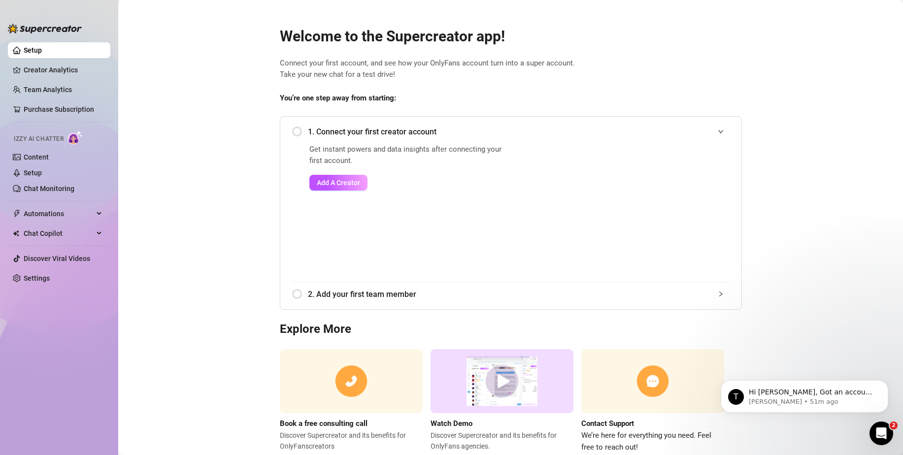
click at [333, 137] on span "1. Connect your first creator account" at bounding box center [519, 132] width 422 height 12
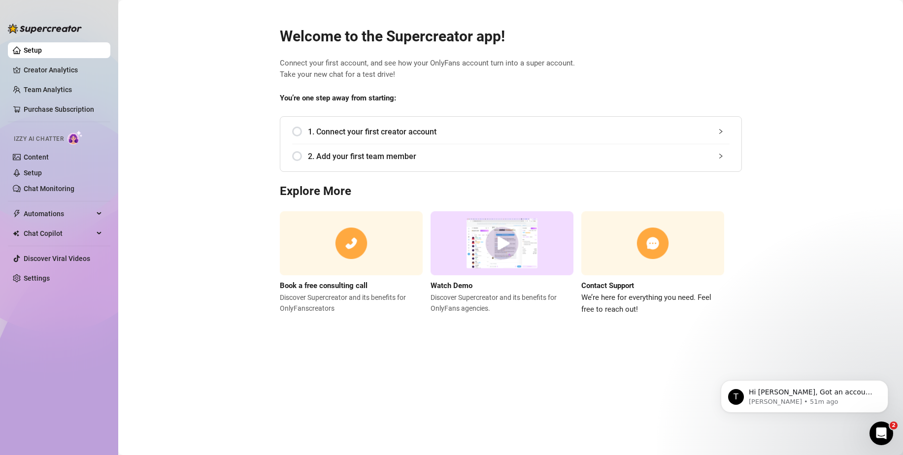
click at [313, 160] on span "2. Add your first team member" at bounding box center [519, 156] width 422 height 12
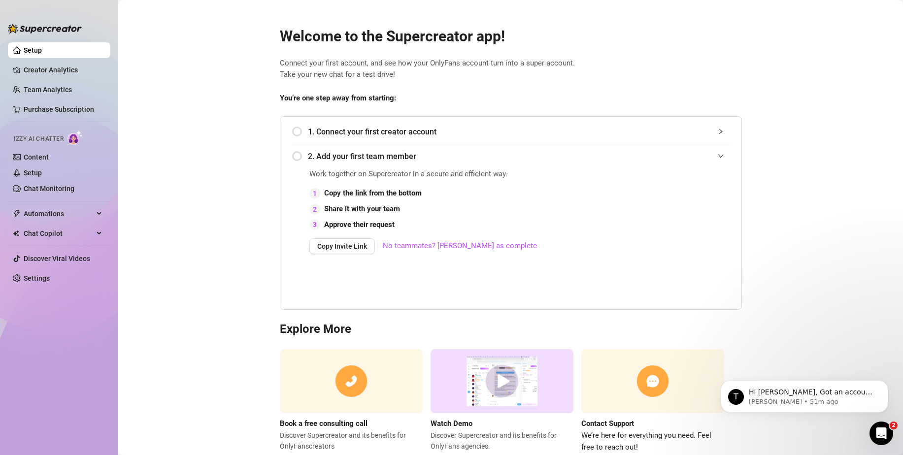
click at [319, 156] on span "2. Add your first team member" at bounding box center [519, 156] width 422 height 12
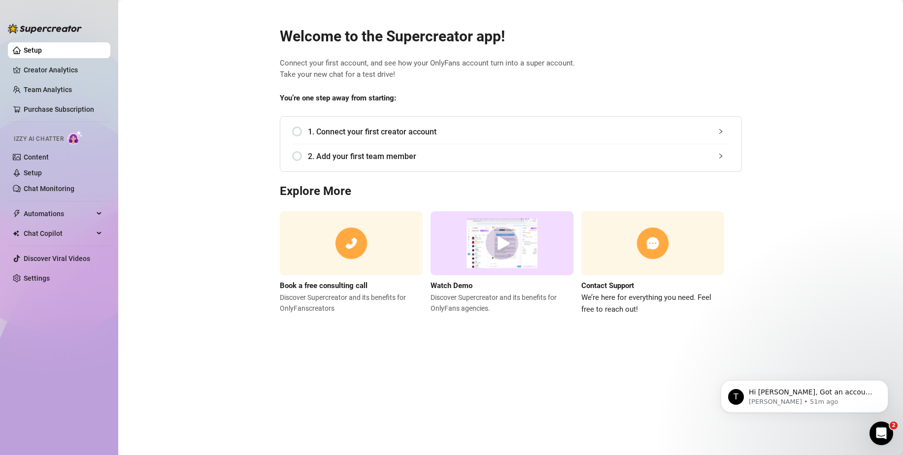
click at [308, 130] on span "1. Connect your first creator account" at bounding box center [519, 132] width 422 height 12
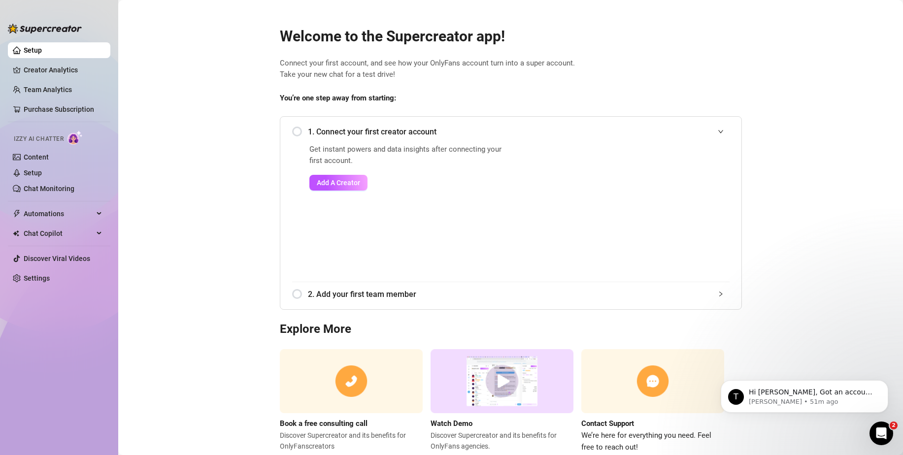
click at [338, 133] on span "1. Connect your first creator account" at bounding box center [519, 132] width 422 height 12
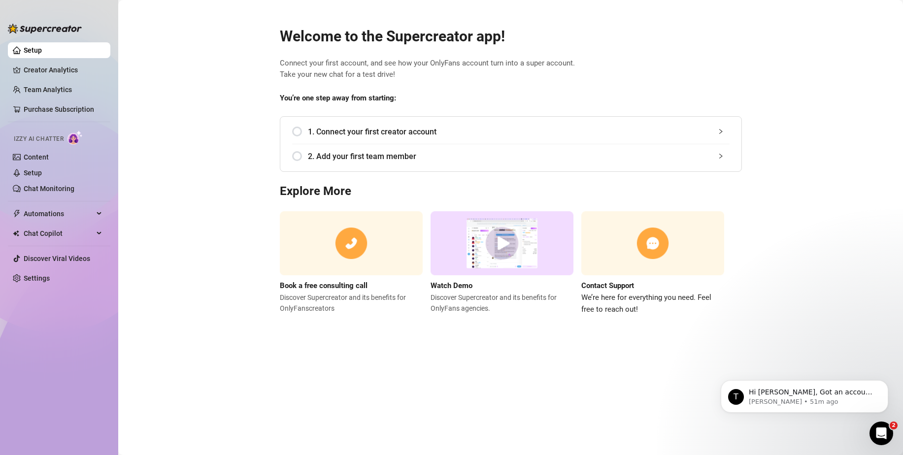
click at [319, 135] on span "1. Connect your first creator account" at bounding box center [519, 132] width 422 height 12
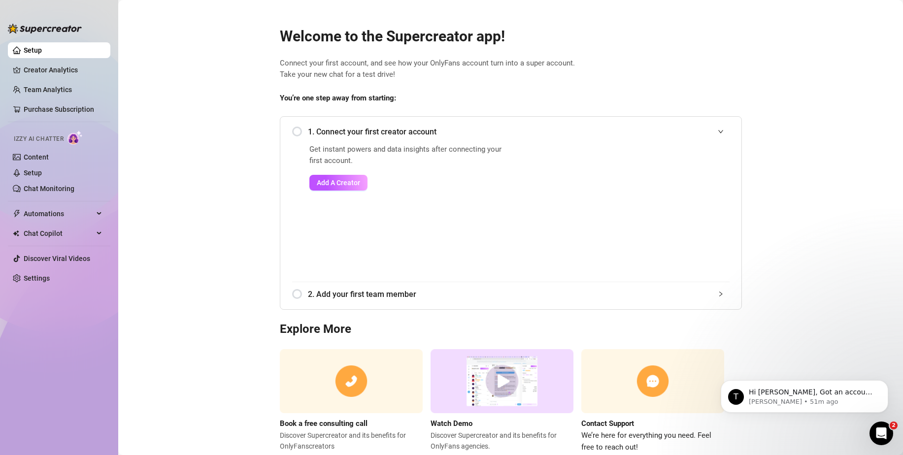
click at [321, 131] on span "1. Connect your first creator account" at bounding box center [519, 132] width 422 height 12
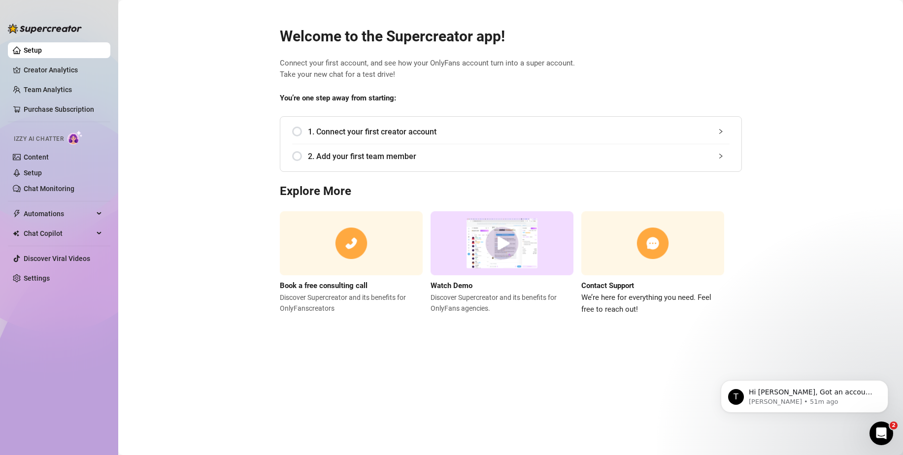
click at [323, 127] on span "1. Connect your first creator account" at bounding box center [519, 132] width 422 height 12
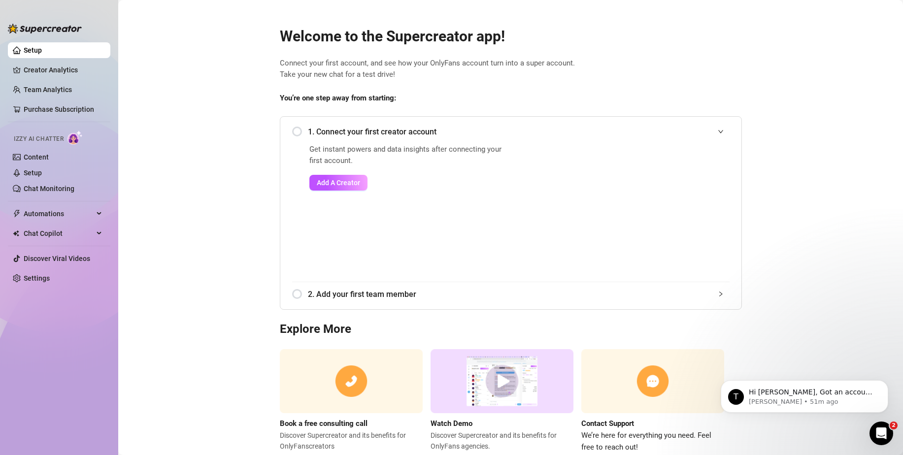
click at [322, 127] on span "1. Connect your first creator account" at bounding box center [519, 132] width 422 height 12
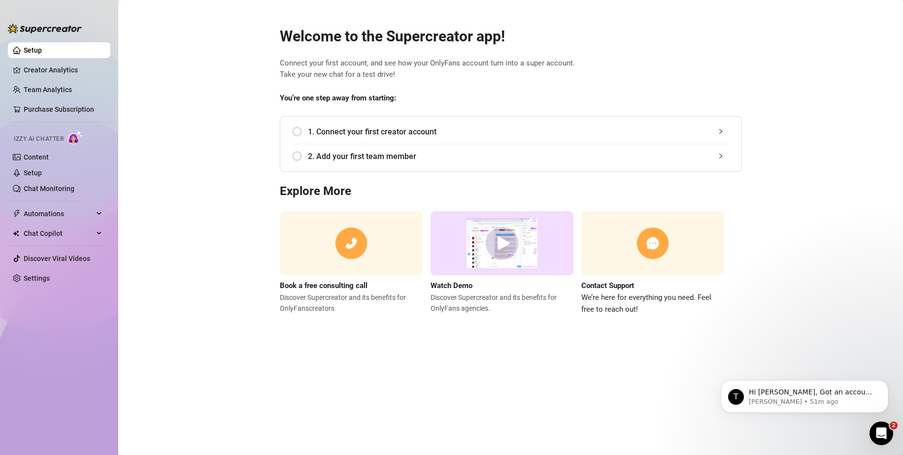
click at [370, 152] on span "2. Add your first team member" at bounding box center [519, 156] width 422 height 12
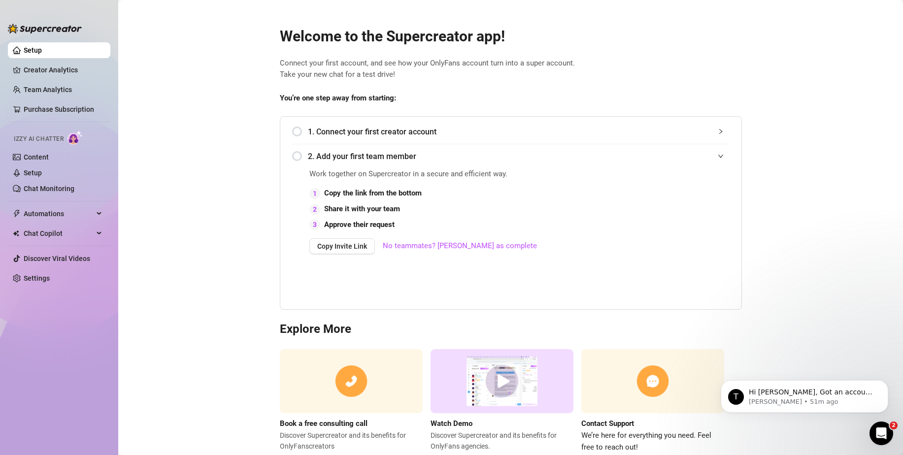
click at [372, 128] on span "1. Connect your first creator account" at bounding box center [519, 132] width 422 height 12
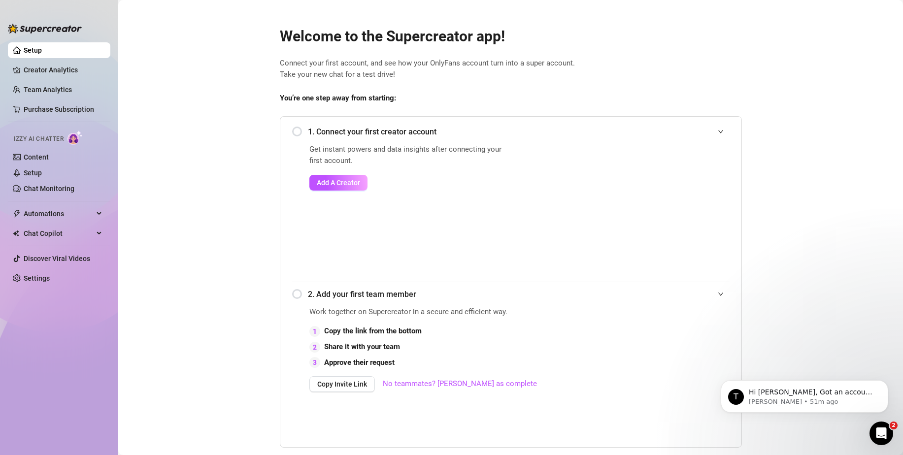
click at [372, 128] on span "1. Connect your first creator account" at bounding box center [519, 132] width 422 height 12
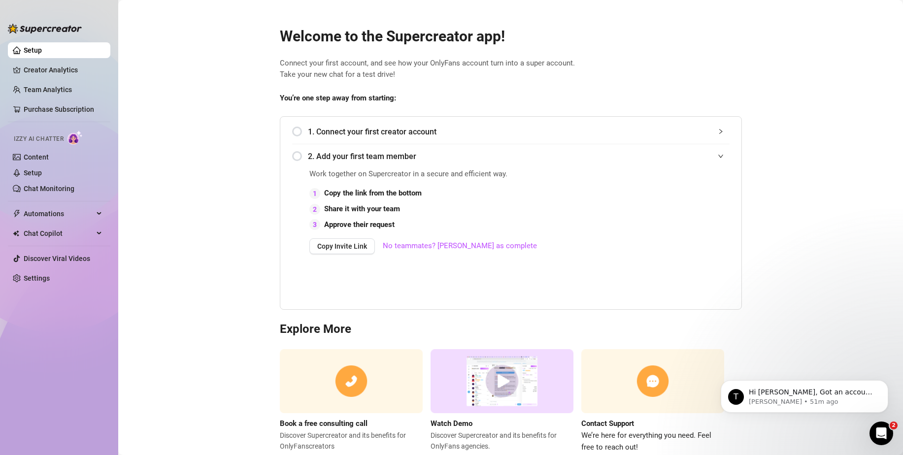
click at [394, 159] on span "2. Add your first team member" at bounding box center [519, 156] width 422 height 12
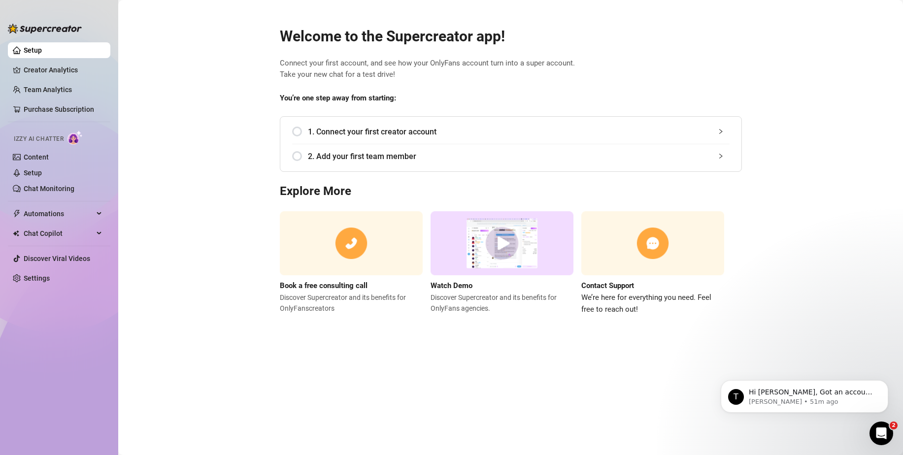
click at [384, 163] on div "2. Add your first team member" at bounding box center [511, 156] width 438 height 24
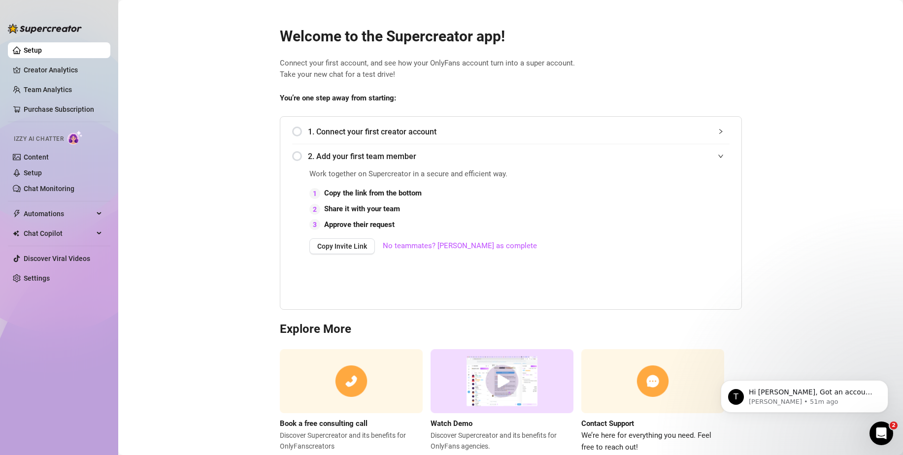
click at [384, 162] on span "2. Add your first team member" at bounding box center [519, 156] width 422 height 12
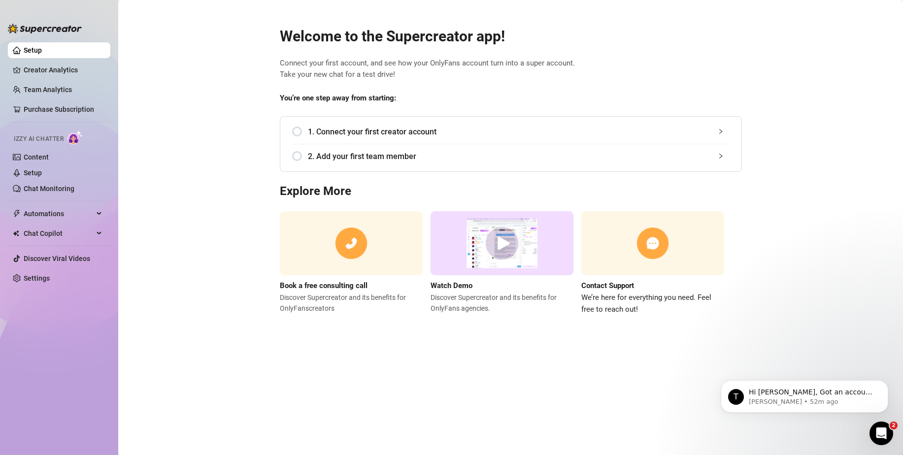
click at [385, 140] on div "1. Connect your first creator account" at bounding box center [511, 132] width 438 height 24
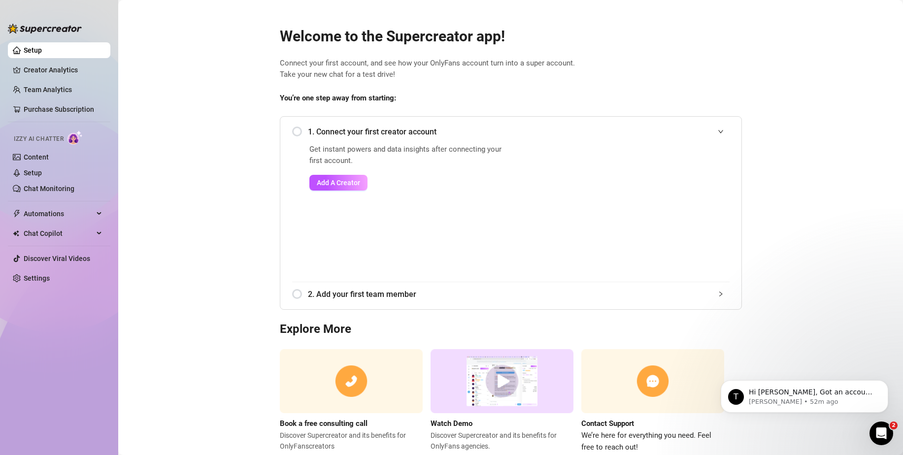
click at [383, 130] on span "1. Connect your first creator account" at bounding box center [519, 132] width 422 height 12
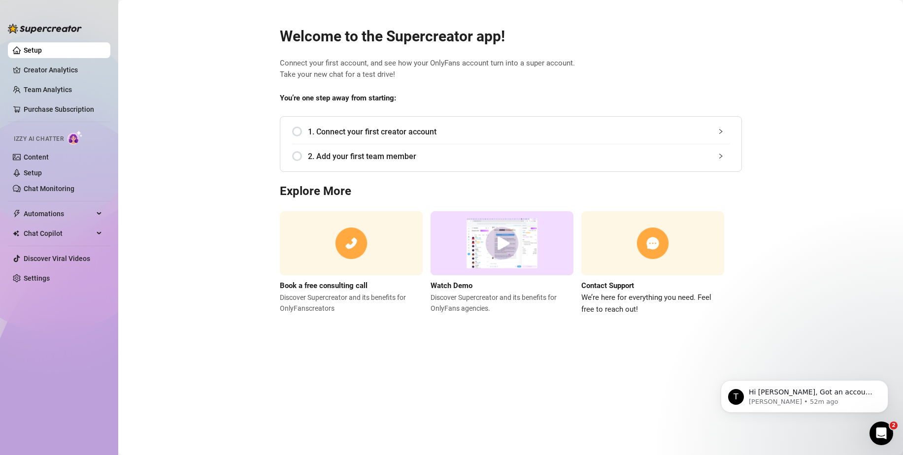
click at [382, 161] on span "2. Add your first team member" at bounding box center [519, 156] width 422 height 12
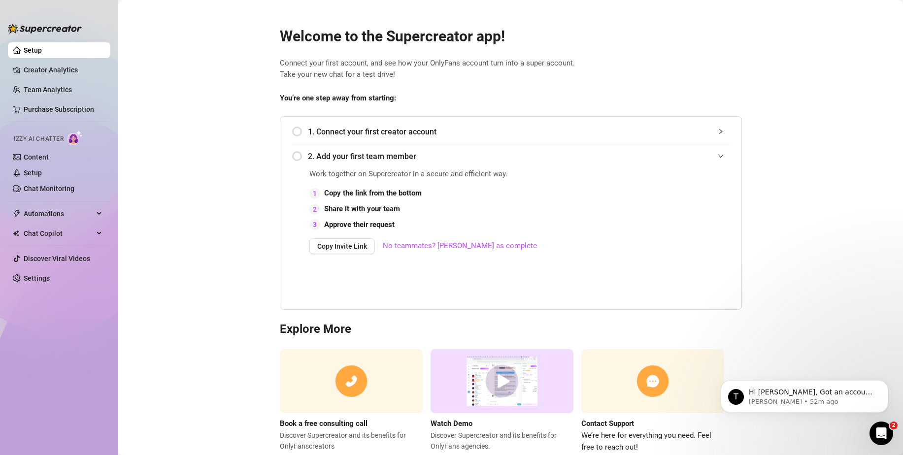
click at [374, 127] on span "1. Connect your first creator account" at bounding box center [519, 132] width 422 height 12
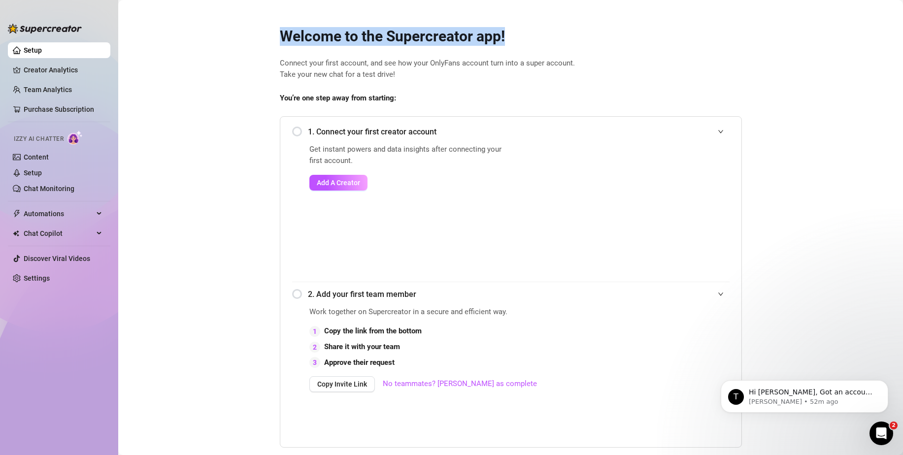
drag, startPoint x: 502, startPoint y: 34, endPoint x: 224, endPoint y: 48, distance: 278.8
click at [224, 48] on main "Welcome to the Supercreator app! Connect your first account, and see how your O…" at bounding box center [510, 310] width 785 height 621
click at [236, 45] on main "Welcome to the Supercreator app! Connect your first account, and see how your O…" at bounding box center [510, 310] width 785 height 621
drag, startPoint x: 299, startPoint y: 37, endPoint x: 526, endPoint y: 36, distance: 227.7
click at [526, 36] on div "Welcome to the Supercreator app! Connect your first account, and see how your O…" at bounding box center [511, 303] width 478 height 577
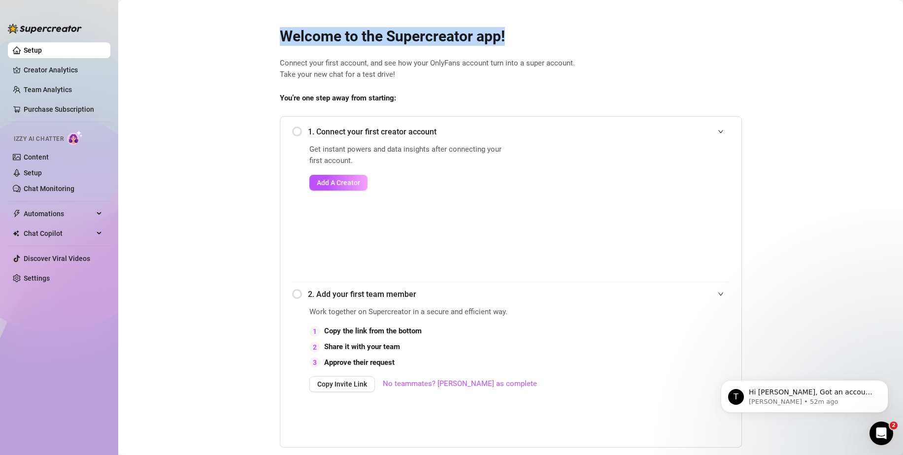
click at [527, 36] on h2 "Welcome to the Supercreator app!" at bounding box center [511, 36] width 462 height 19
drag, startPoint x: 485, startPoint y: 39, endPoint x: 236, endPoint y: 34, distance: 249.5
click at [236, 34] on main "Welcome to the Supercreator app! Connect your first account, and see how your O…" at bounding box center [510, 310] width 785 height 621
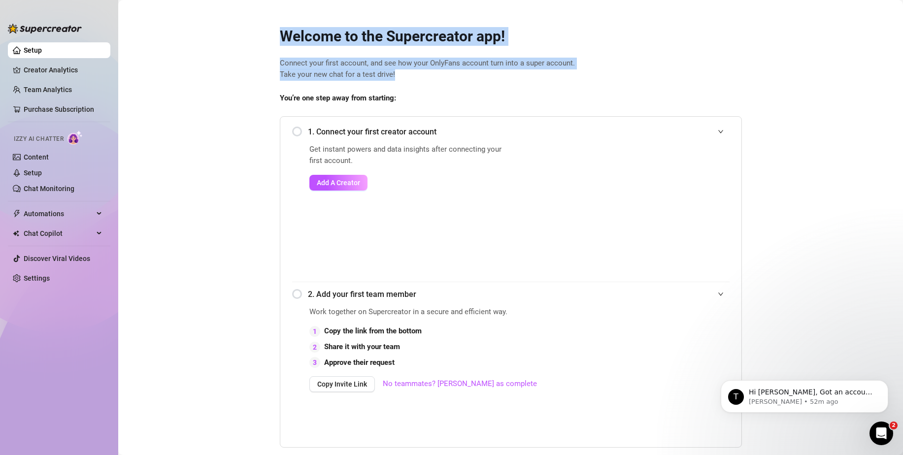
drag, startPoint x: 271, startPoint y: 35, endPoint x: 522, endPoint y: 79, distance: 255.1
click at [522, 79] on main "Welcome to the Supercreator app! Connect your first account, and see how your O…" at bounding box center [510, 310] width 785 height 621
click at [522, 79] on span "Connect your first account, and see how your OnlyFans account turn into a super…" at bounding box center [511, 69] width 462 height 23
drag, startPoint x: 499, startPoint y: 78, endPoint x: 262, endPoint y: 28, distance: 242.0
click at [262, 28] on main "Welcome to the Supercreator app! Connect your first account, and see how your O…" at bounding box center [510, 310] width 785 height 621
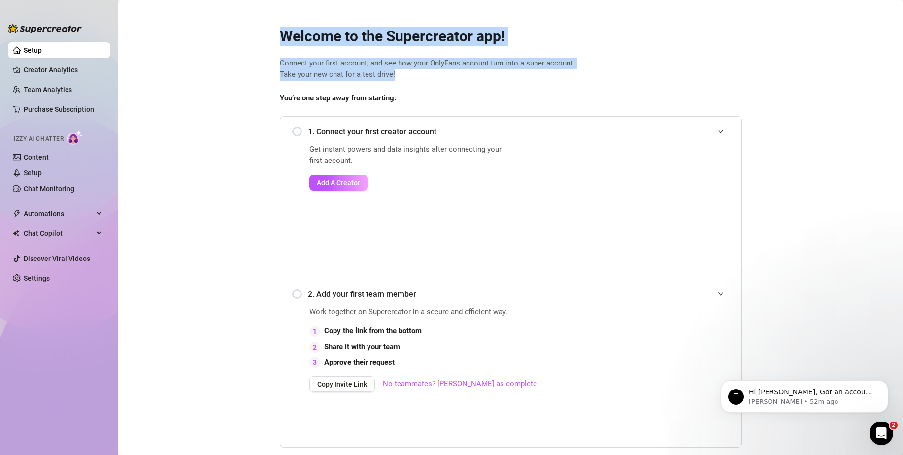
click at [262, 28] on main "Welcome to the Supercreator app! Connect your first account, and see how your O…" at bounding box center [510, 310] width 785 height 621
drag, startPoint x: 282, startPoint y: 42, endPoint x: 404, endPoint y: 82, distance: 128.1
click at [404, 82] on div "Welcome to the Supercreator app! Connect your first account, and see how your O…" at bounding box center [511, 303] width 478 height 577
drag, startPoint x: 392, startPoint y: 76, endPoint x: 233, endPoint y: 26, distance: 166.3
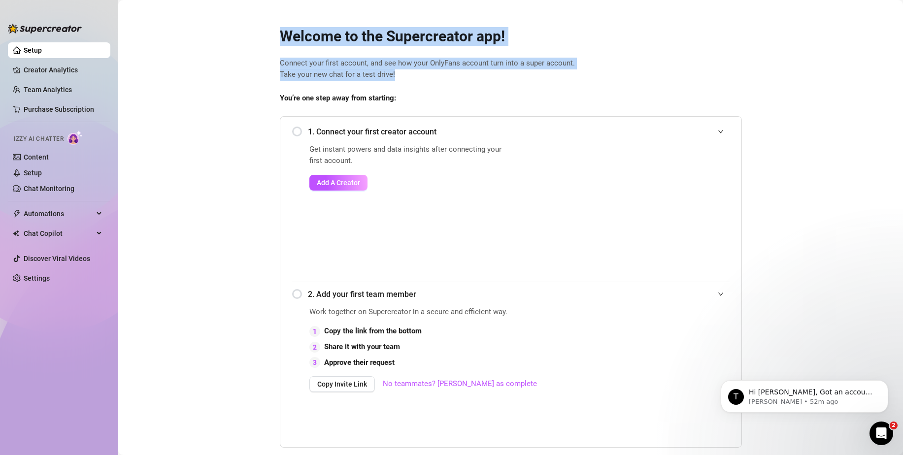
click at [233, 26] on main "Welcome to the Supercreator app! Connect your first account, and see how your O…" at bounding box center [510, 310] width 785 height 621
drag, startPoint x: 347, startPoint y: 57, endPoint x: 464, endPoint y: 75, distance: 118.2
click at [464, 75] on main "Welcome to the Supercreator app! Connect your first account, and see how your O…" at bounding box center [510, 310] width 785 height 621
click at [464, 75] on span "Connect your first account, and see how your OnlyFans account turn into a super…" at bounding box center [511, 69] width 462 height 23
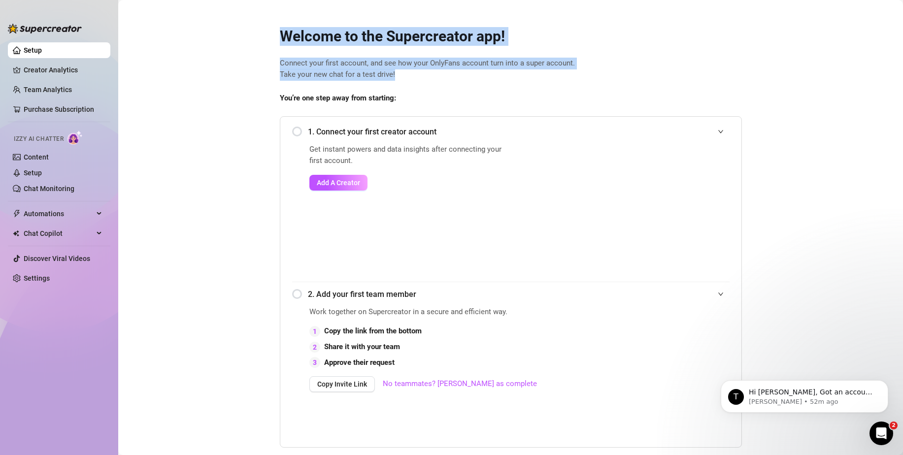
drag, startPoint x: 420, startPoint y: 70, endPoint x: 235, endPoint y: 23, distance: 191.4
click at [234, 22] on main "Welcome to the Supercreator app! Connect your first account, and see how your O…" at bounding box center [510, 310] width 785 height 621
click at [245, 32] on main "Welcome to the Supercreator app! Connect your first account, and see how your O…" at bounding box center [510, 310] width 785 height 621
drag, startPoint x: 300, startPoint y: 49, endPoint x: 491, endPoint y: 66, distance: 192.5
click at [491, 66] on div "Welcome to the Supercreator app! Connect your first account, and see how your O…" at bounding box center [511, 303] width 478 height 577
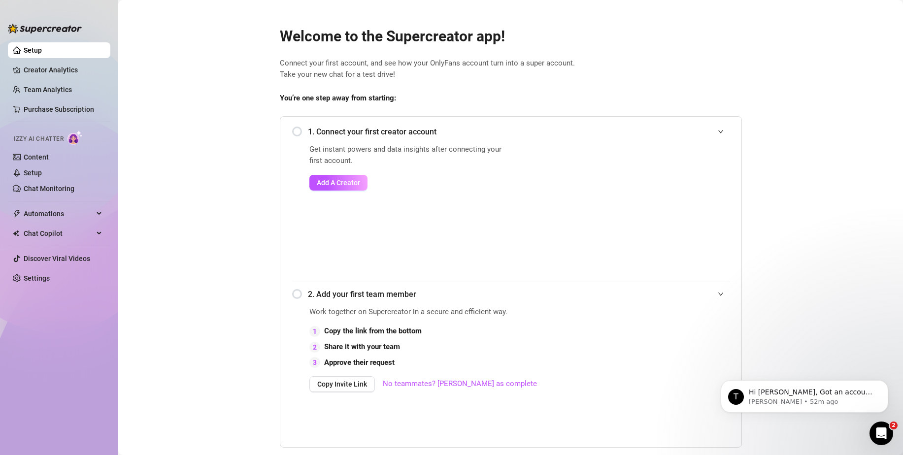
drag, startPoint x: 474, startPoint y: 80, endPoint x: 454, endPoint y: 78, distance: 19.9
click at [473, 80] on span "Connect your first account, and see how your OnlyFans account turn into a super…" at bounding box center [511, 69] width 462 height 23
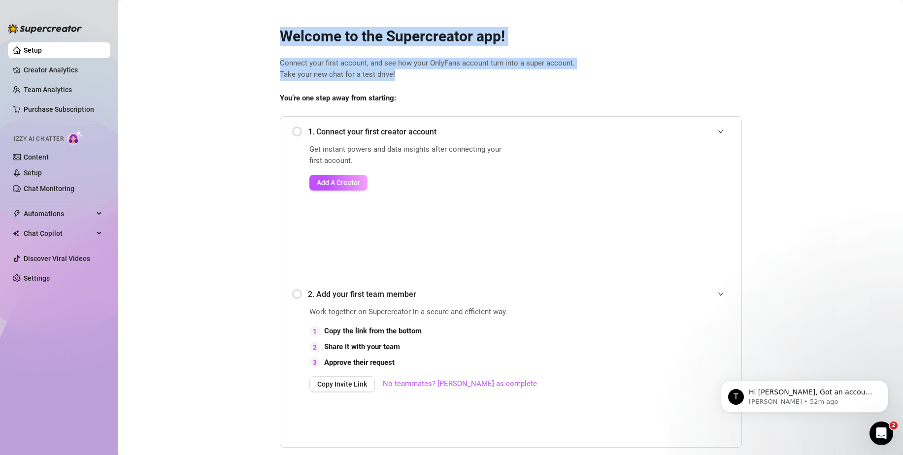
drag, startPoint x: 454, startPoint y: 78, endPoint x: 231, endPoint y: 27, distance: 229.5
click at [222, 24] on main "Welcome to the Supercreator app! Connect your first account, and see how your O…" at bounding box center [510, 310] width 785 height 621
click at [242, 32] on main "Welcome to the Supercreator app! Connect your first account, and see how your O…" at bounding box center [510, 310] width 785 height 621
drag, startPoint x: 305, startPoint y: 61, endPoint x: 418, endPoint y: 79, distance: 114.9
click at [418, 79] on main "Welcome to the Supercreator app! Connect your first account, and see how your O…" at bounding box center [510, 310] width 785 height 621
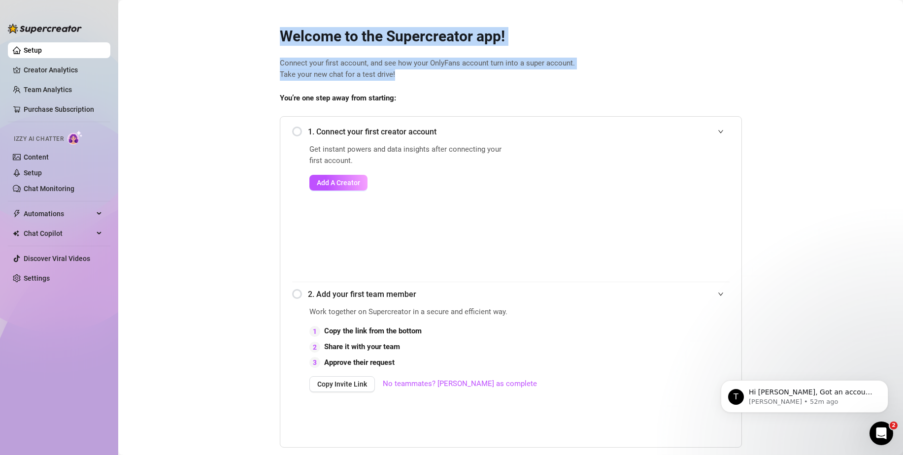
click at [418, 79] on span "Connect your first account, and see how your OnlyFans account turn into a super…" at bounding box center [511, 69] width 462 height 23
drag, startPoint x: 403, startPoint y: 71, endPoint x: 208, endPoint y: 14, distance: 203.5
click at [208, 14] on main "Welcome to the Supercreator app! Connect your first account, and see how your O…" at bounding box center [510, 310] width 785 height 621
click at [221, 21] on main "Welcome to the Supercreator app! Connect your first account, and see how your O…" at bounding box center [510, 310] width 785 height 621
click at [252, 44] on main "Welcome to the Supercreator app! Connect your first account, and see how your O…" at bounding box center [510, 310] width 785 height 621
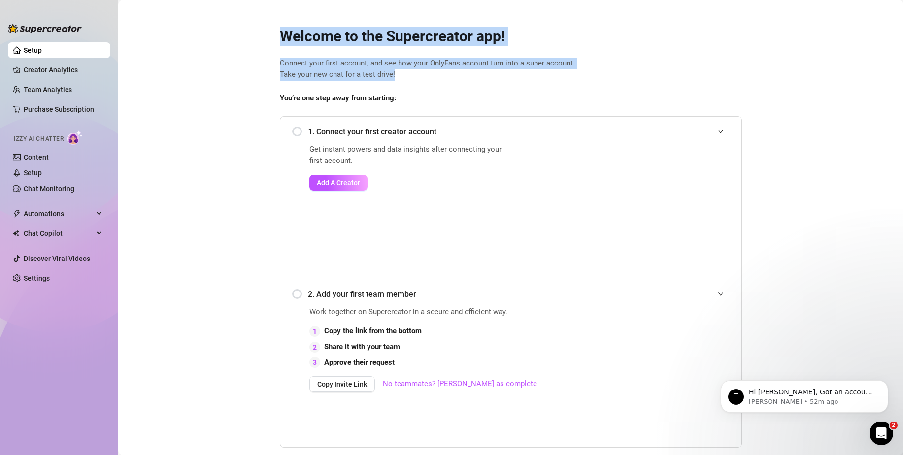
drag, startPoint x: 255, startPoint y: 35, endPoint x: 404, endPoint y: 74, distance: 154.3
click at [404, 74] on main "Welcome to the Supercreator app! Connect your first account, and see how your O…" at bounding box center [510, 310] width 785 height 621
click at [404, 74] on span "Connect your first account, and see how your OnlyFans account turn into a super…" at bounding box center [511, 69] width 462 height 23
drag, startPoint x: 399, startPoint y: 74, endPoint x: 251, endPoint y: 34, distance: 153.2
click at [251, 34] on main "Welcome to the Supercreator app! Connect your first account, and see how your O…" at bounding box center [510, 310] width 785 height 621
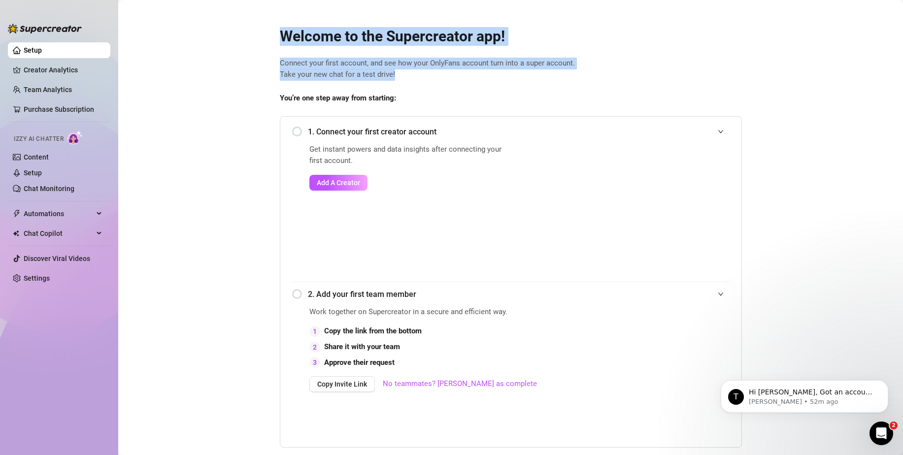
click at [251, 34] on main "Welcome to the Supercreator app! Connect your first account, and see how your O…" at bounding box center [510, 310] width 785 height 621
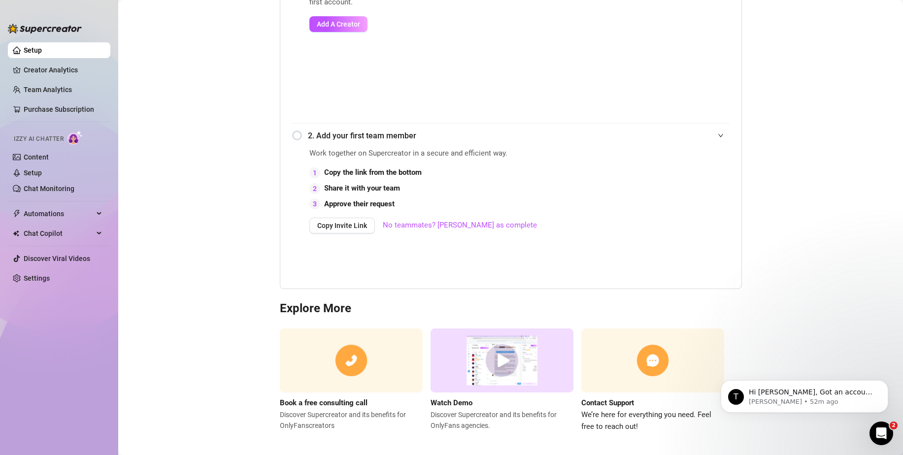
scroll to position [166, 0]
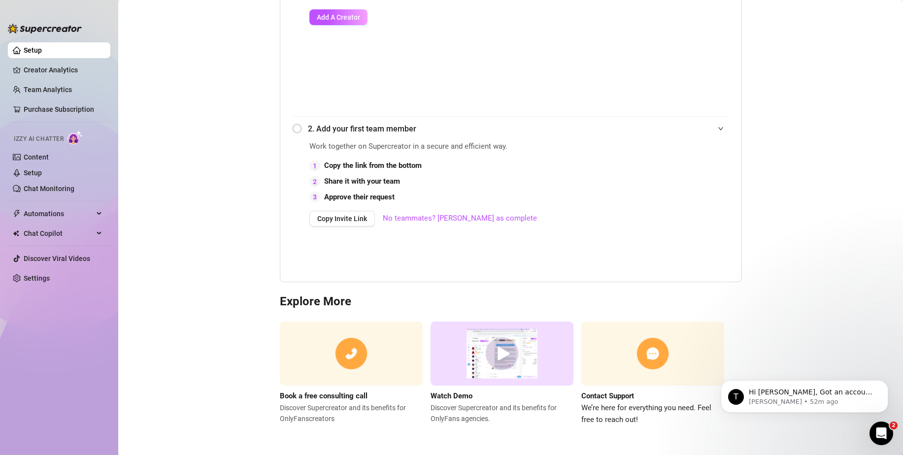
click at [245, 130] on main "Welcome to the Supercreator app! Connect your first account, and see how your O…" at bounding box center [510, 144] width 785 height 621
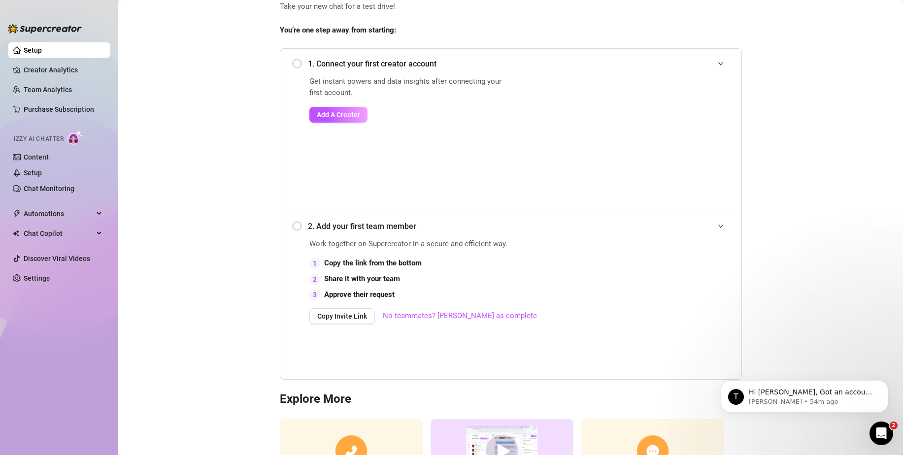
scroll to position [0, 0]
